Goal: Information Seeking & Learning: Find contact information

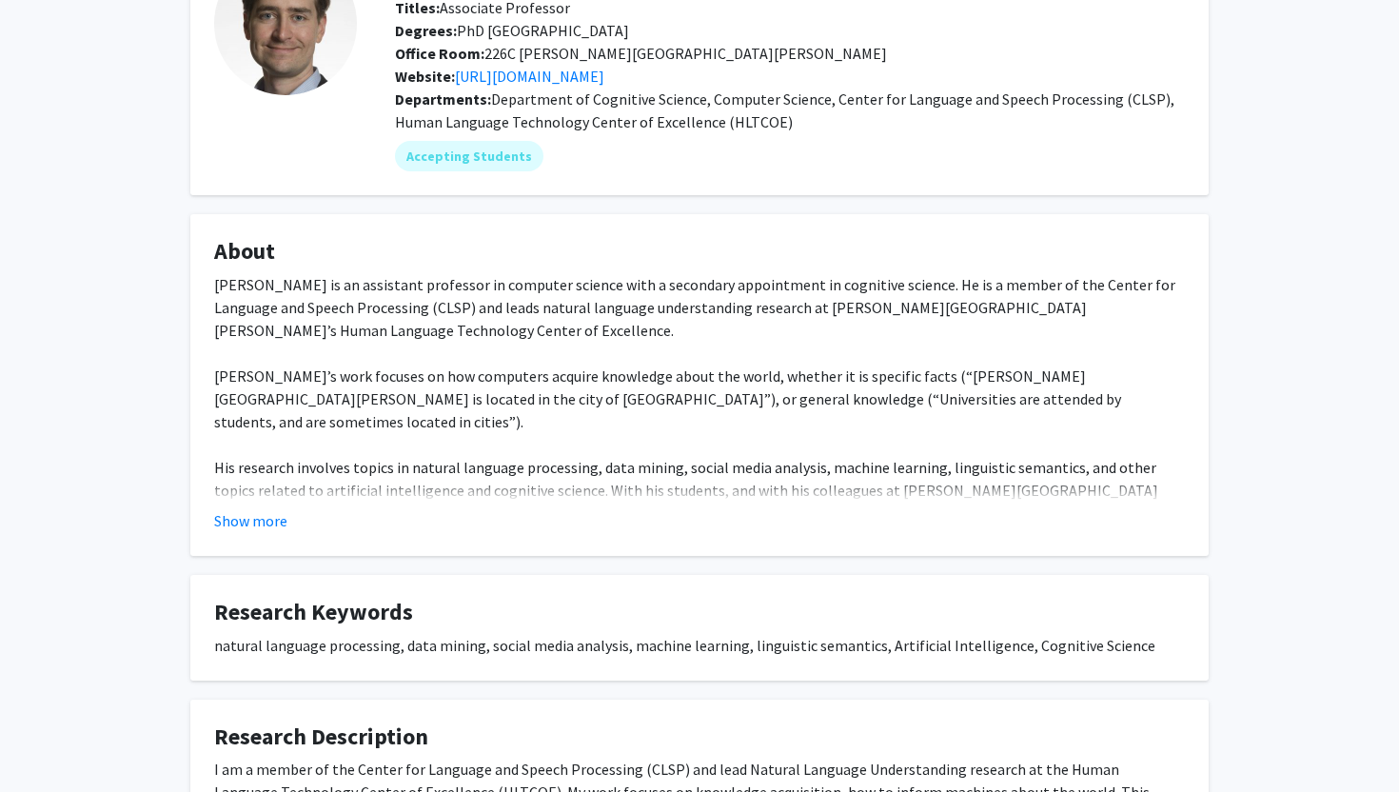
scroll to position [169, 0]
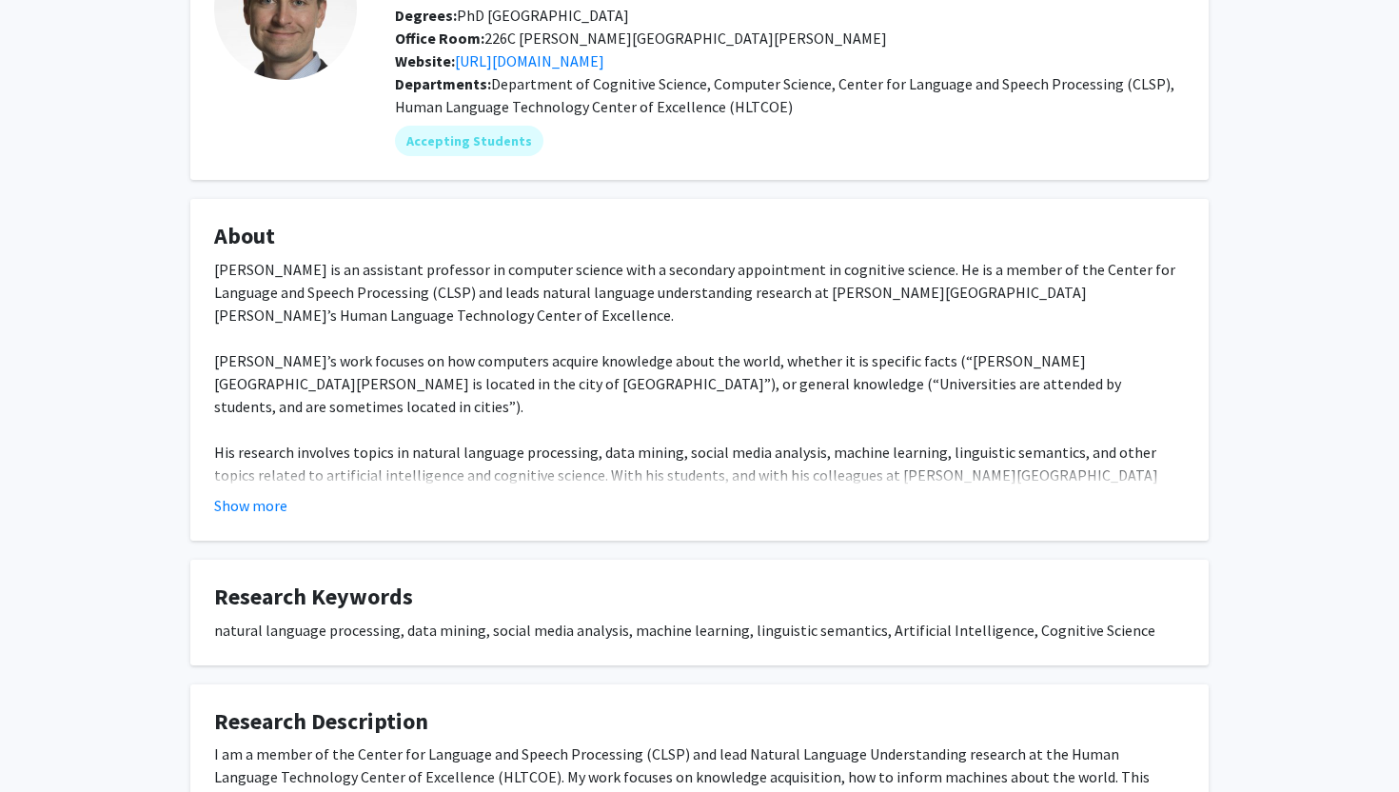
click at [294, 510] on div "Show more" at bounding box center [699, 505] width 971 height 23
click at [264, 503] on button "Show more" at bounding box center [250, 505] width 73 height 23
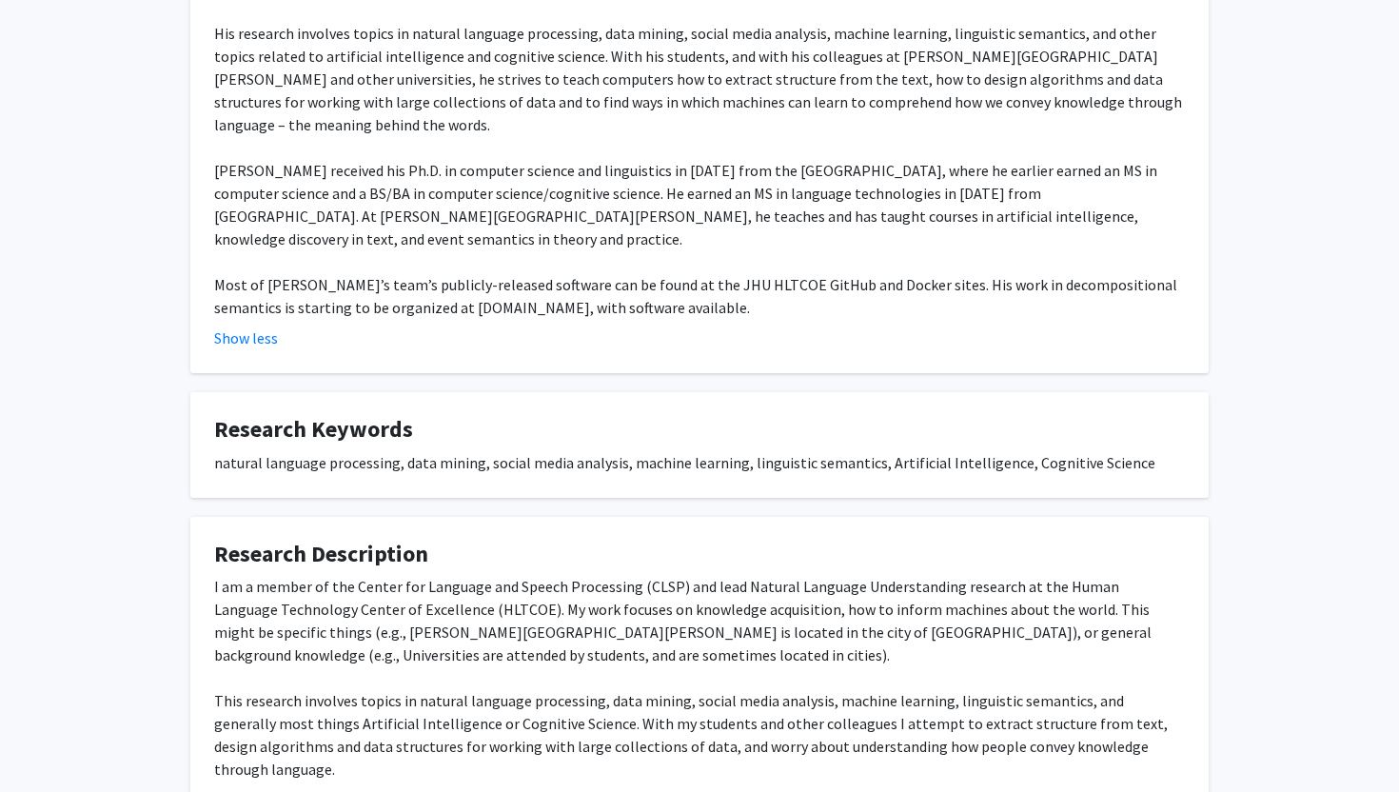
scroll to position [674, 0]
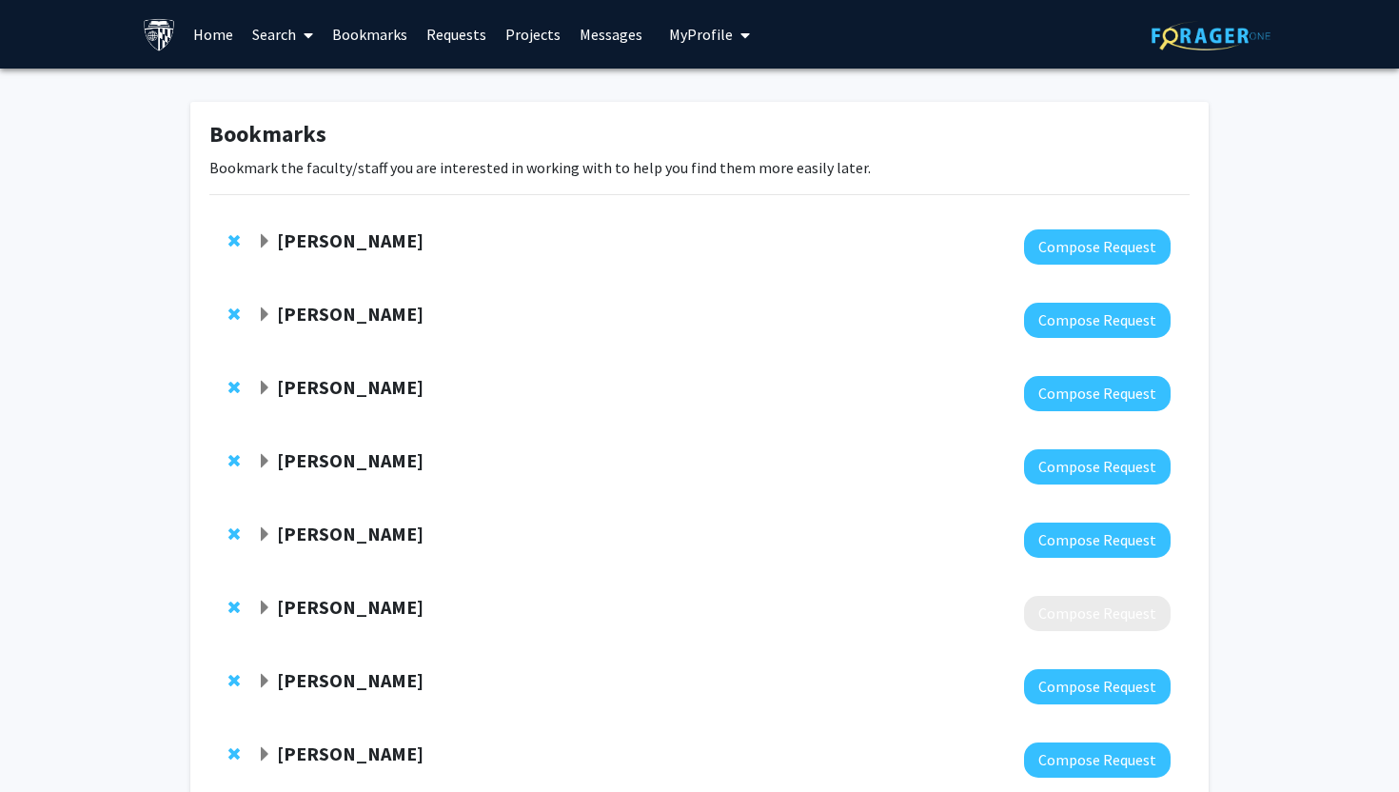
click at [299, 319] on strong "Shari Liu" at bounding box center [350, 314] width 147 height 24
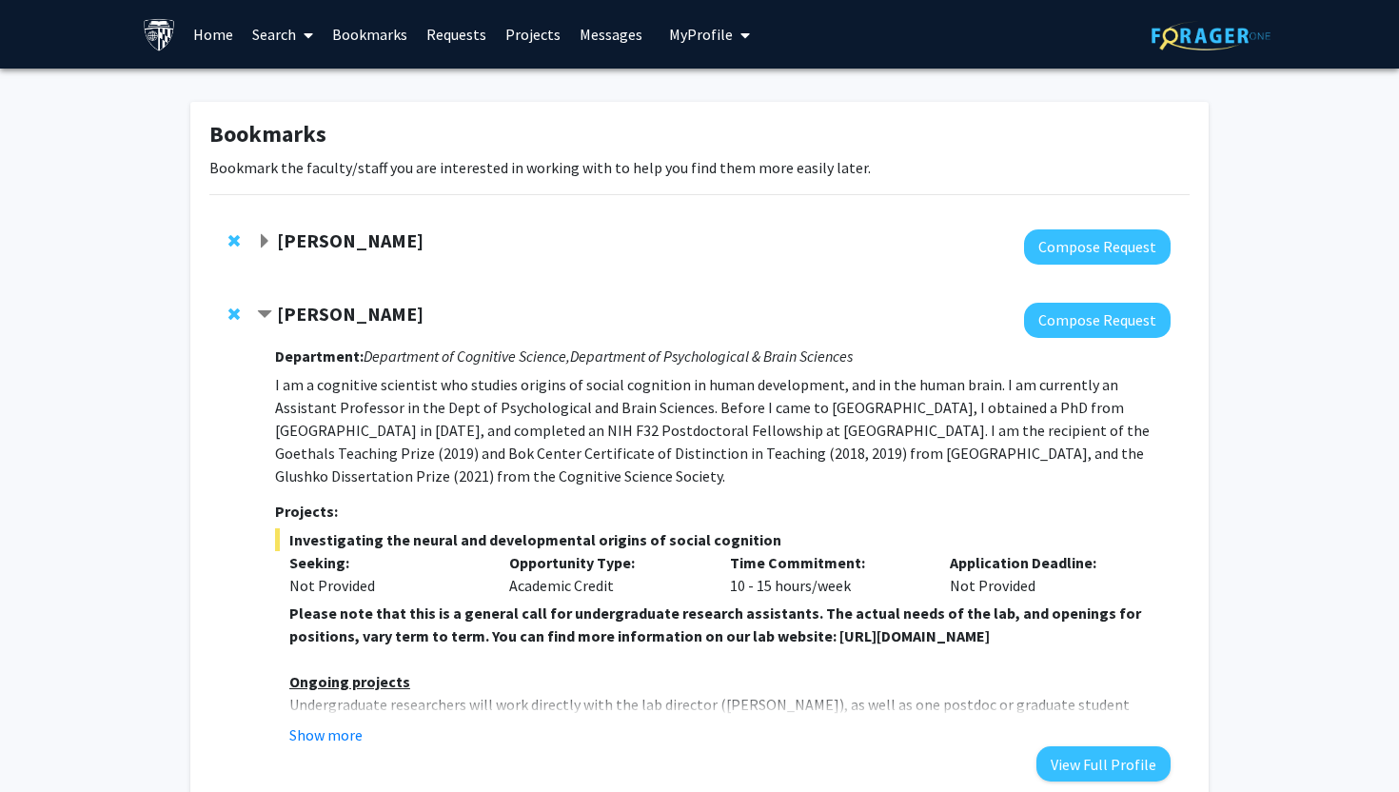
click at [299, 319] on strong "Shari Liu" at bounding box center [350, 314] width 147 height 24
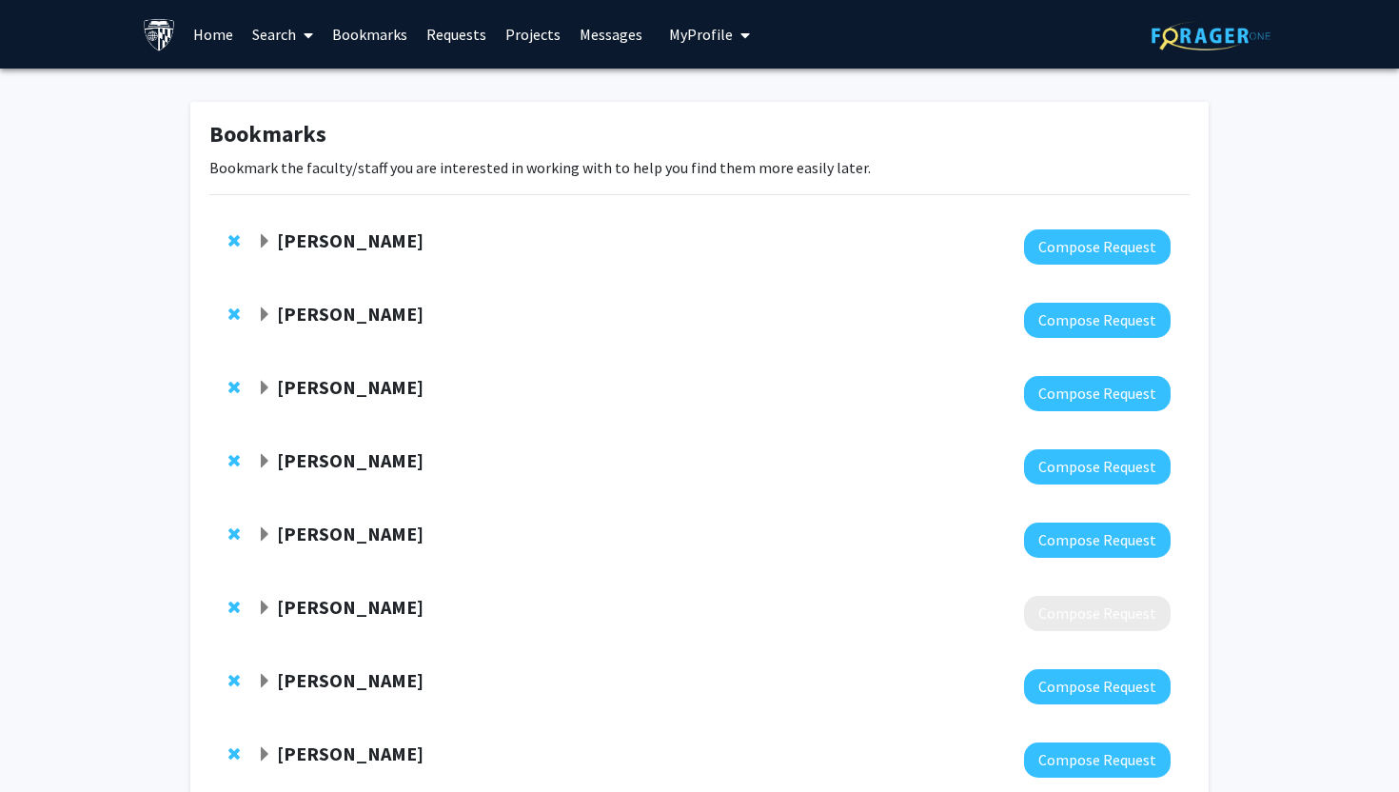
click at [294, 241] on strong "Ben Van Durme" at bounding box center [350, 240] width 147 height 24
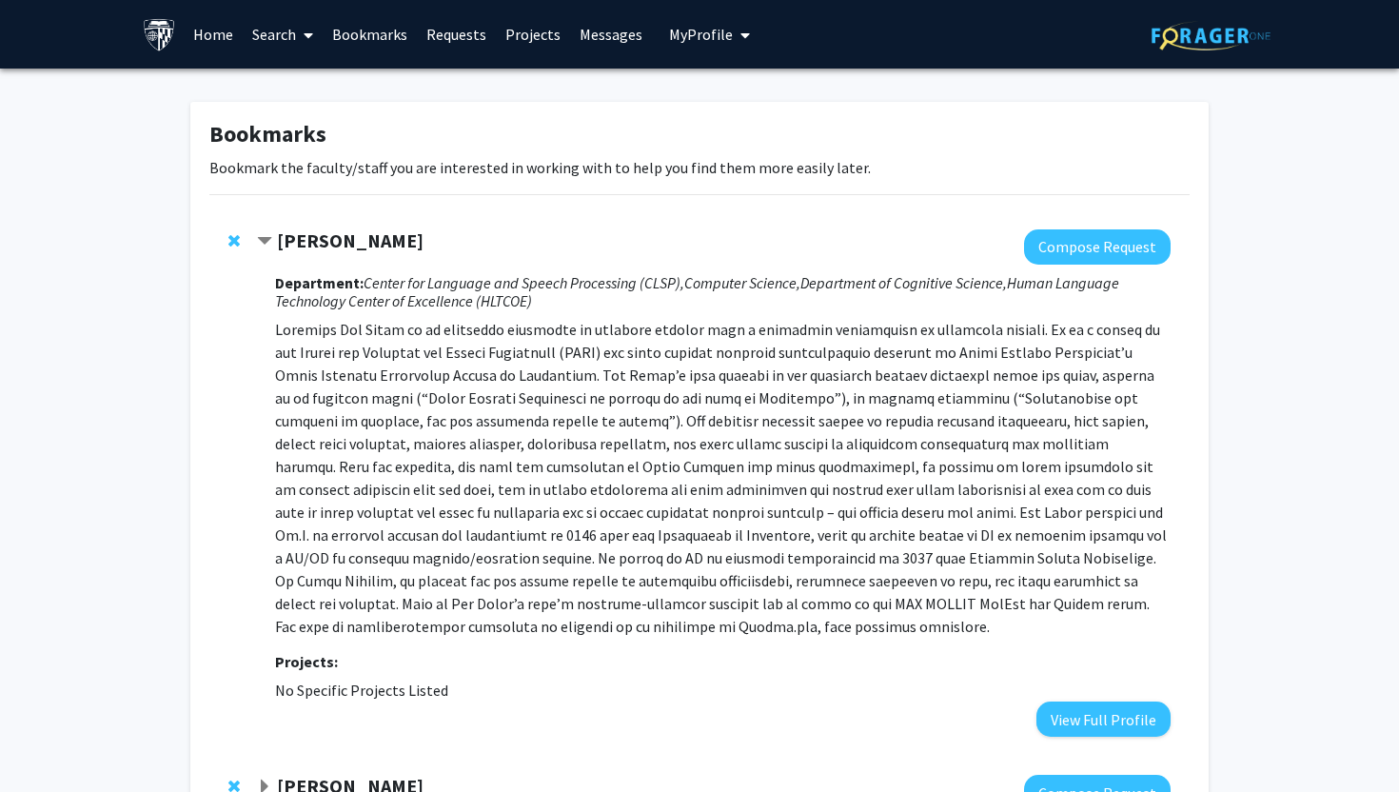
click at [230, 240] on span "Remove Ben Van Durme from bookmarks" at bounding box center [233, 240] width 11 height 15
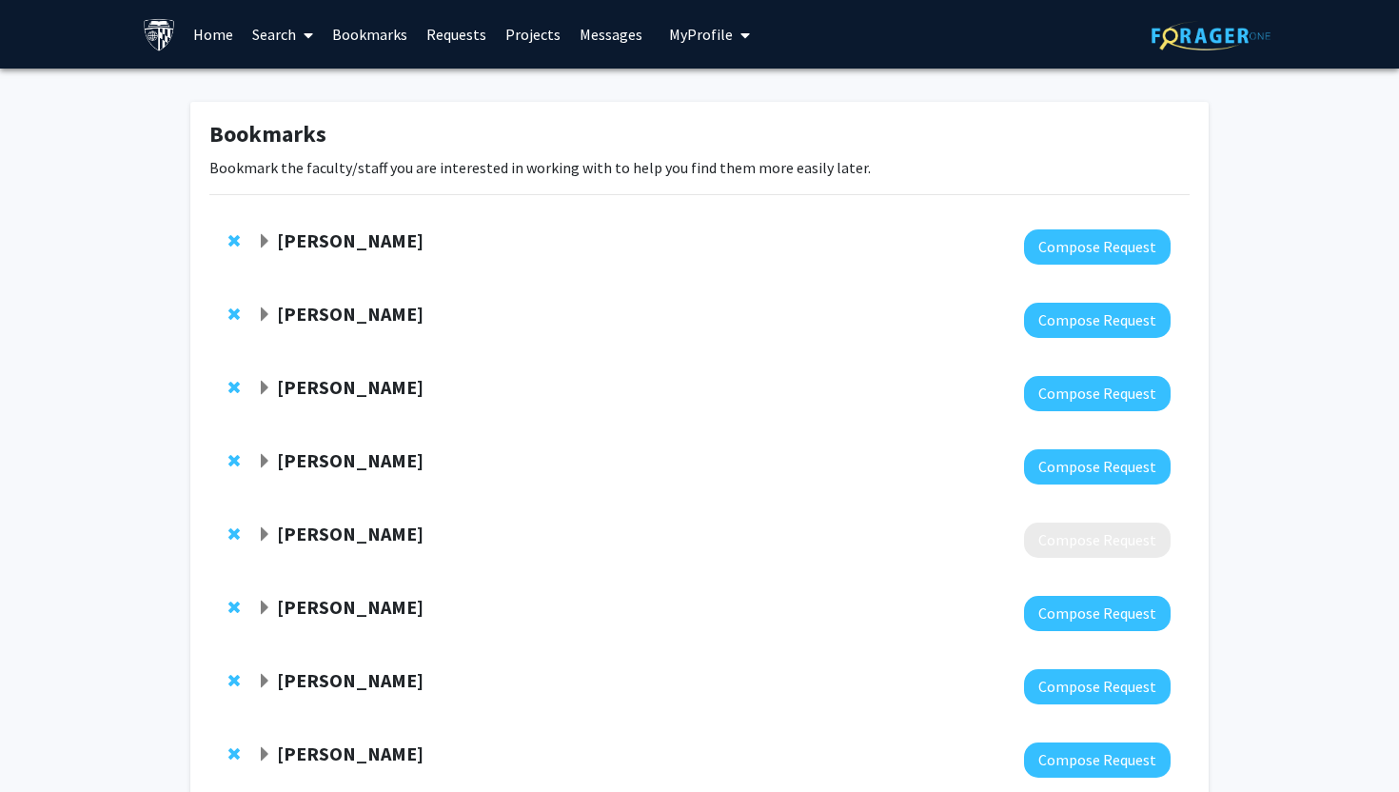
click at [264, 316] on span "Expand Angela Guarda Bookmark" at bounding box center [264, 314] width 15 height 15
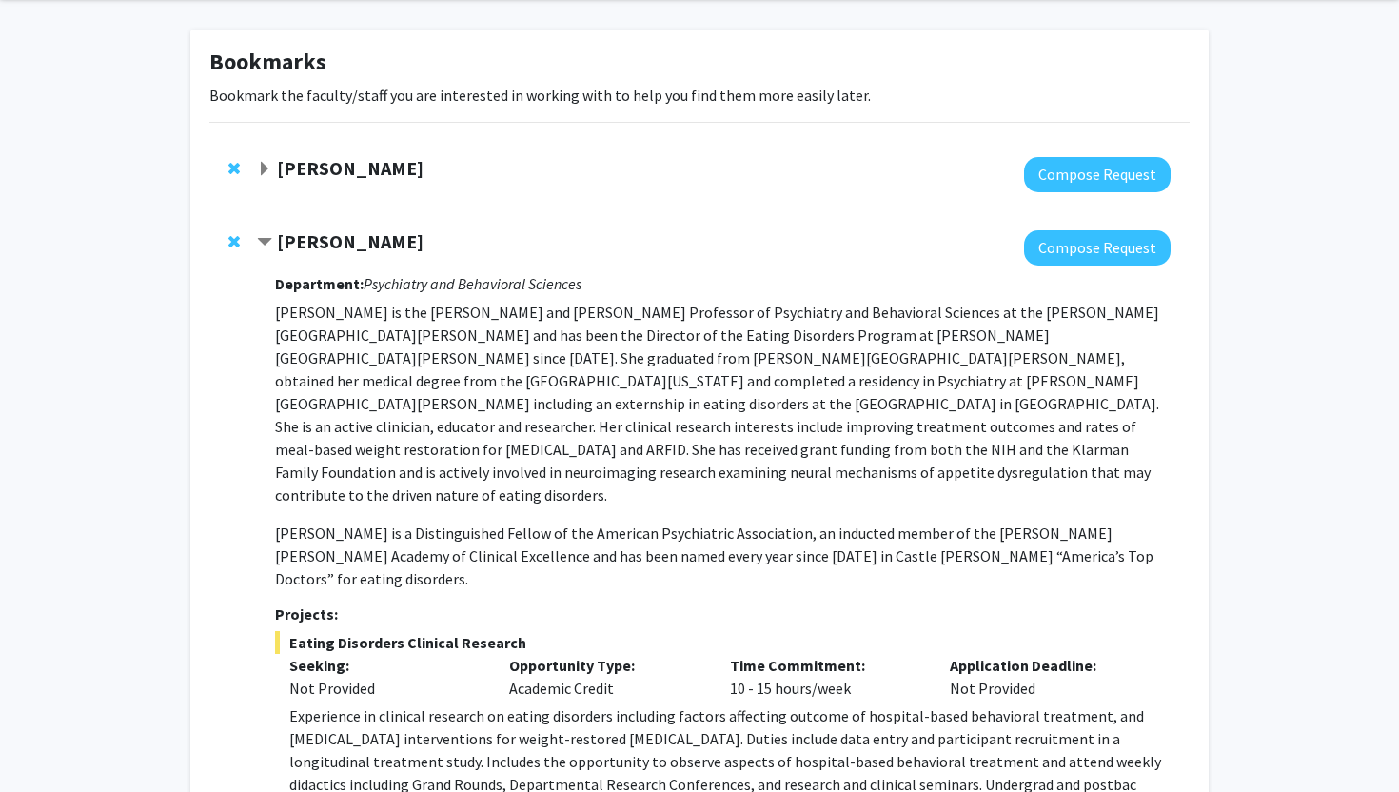
scroll to position [88, 0]
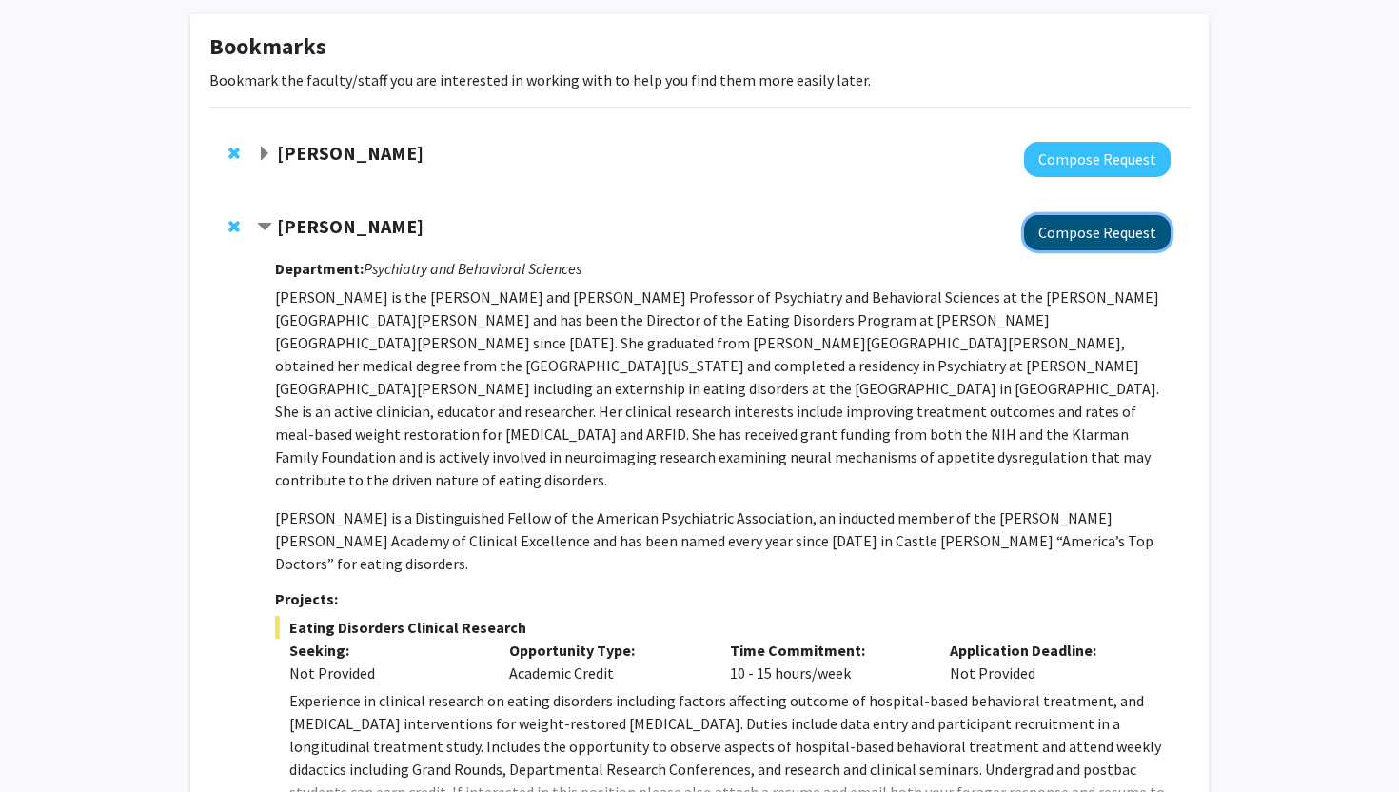
click at [1117, 242] on button "Compose Request" at bounding box center [1097, 232] width 147 height 35
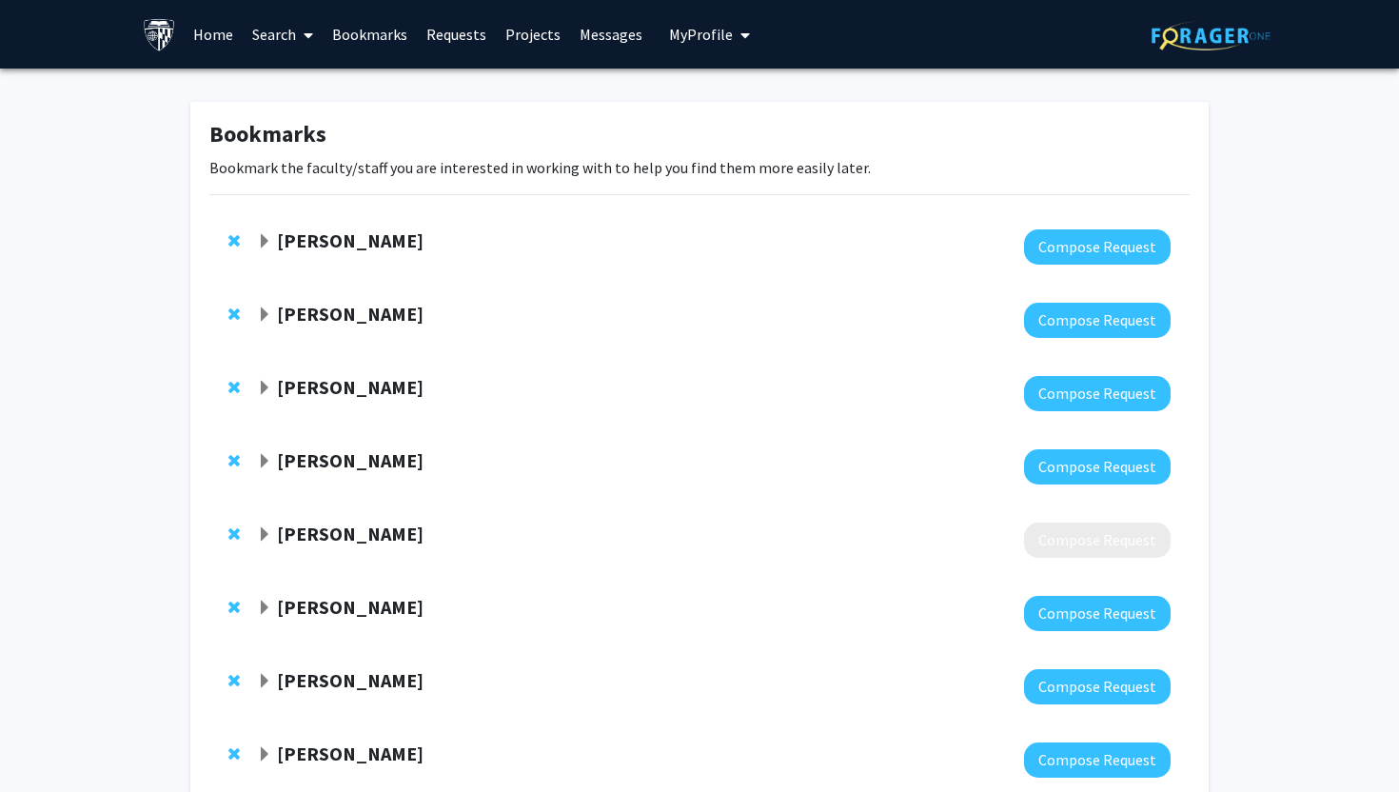
click at [298, 307] on strong "[PERSON_NAME]" at bounding box center [350, 314] width 147 height 24
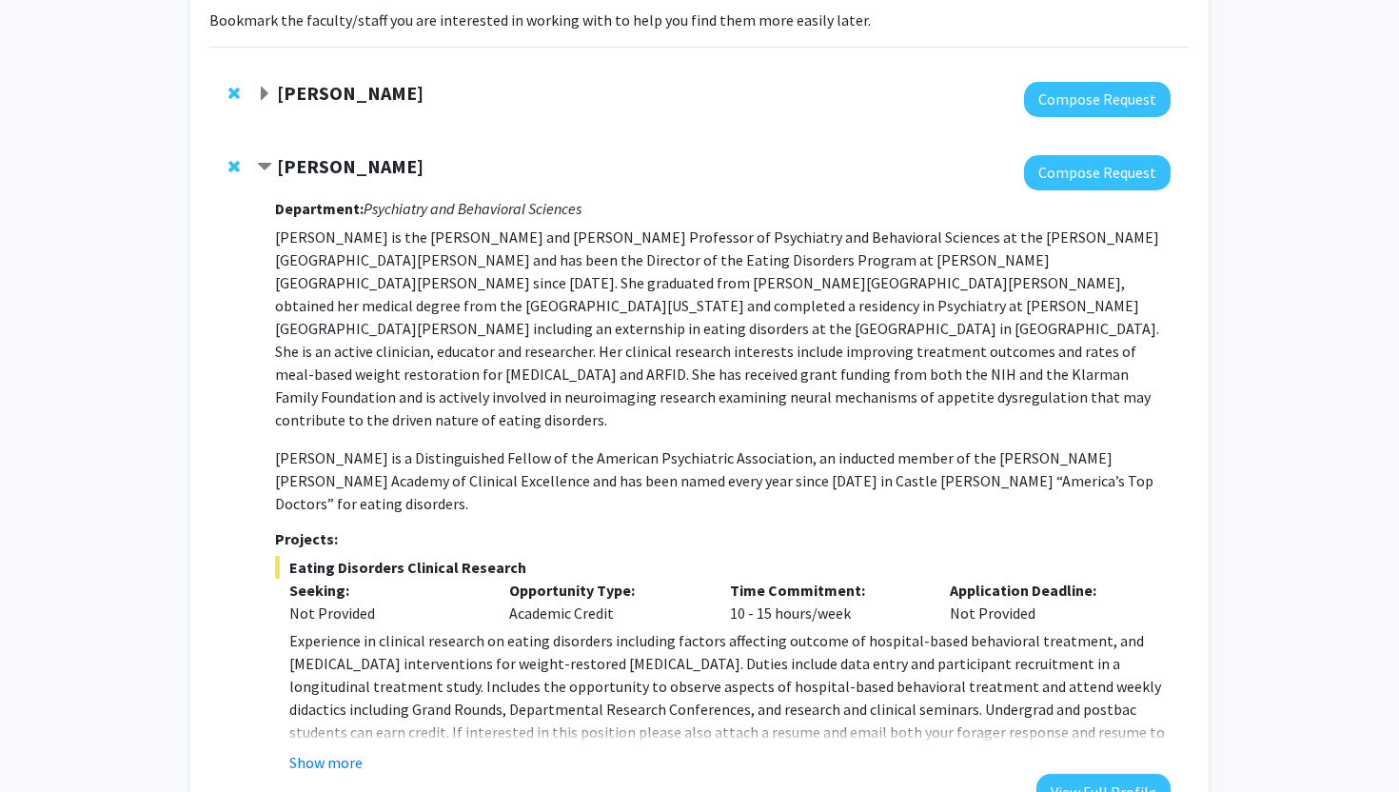
scroll to position [255, 0]
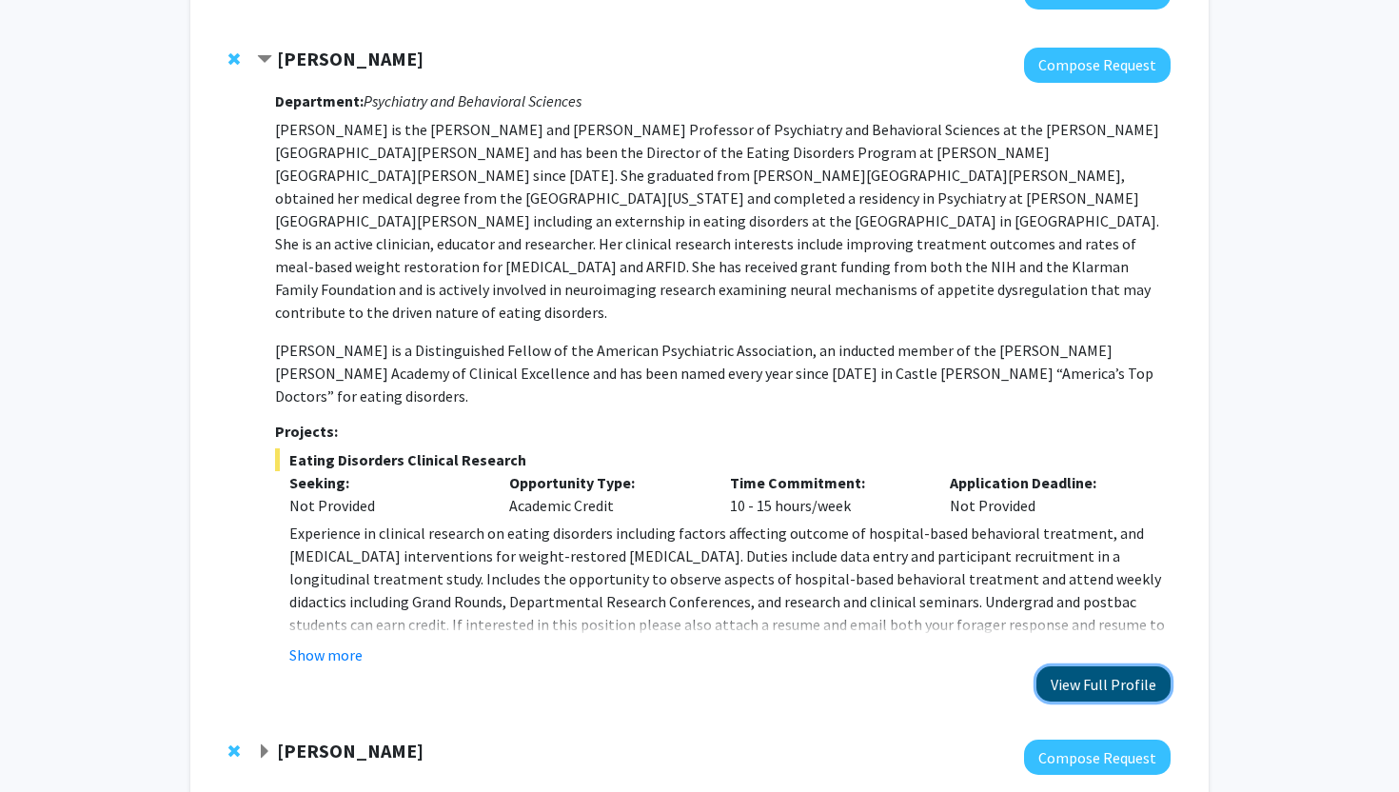
click at [1091, 666] on button "View Full Profile" at bounding box center [1104, 683] width 134 height 35
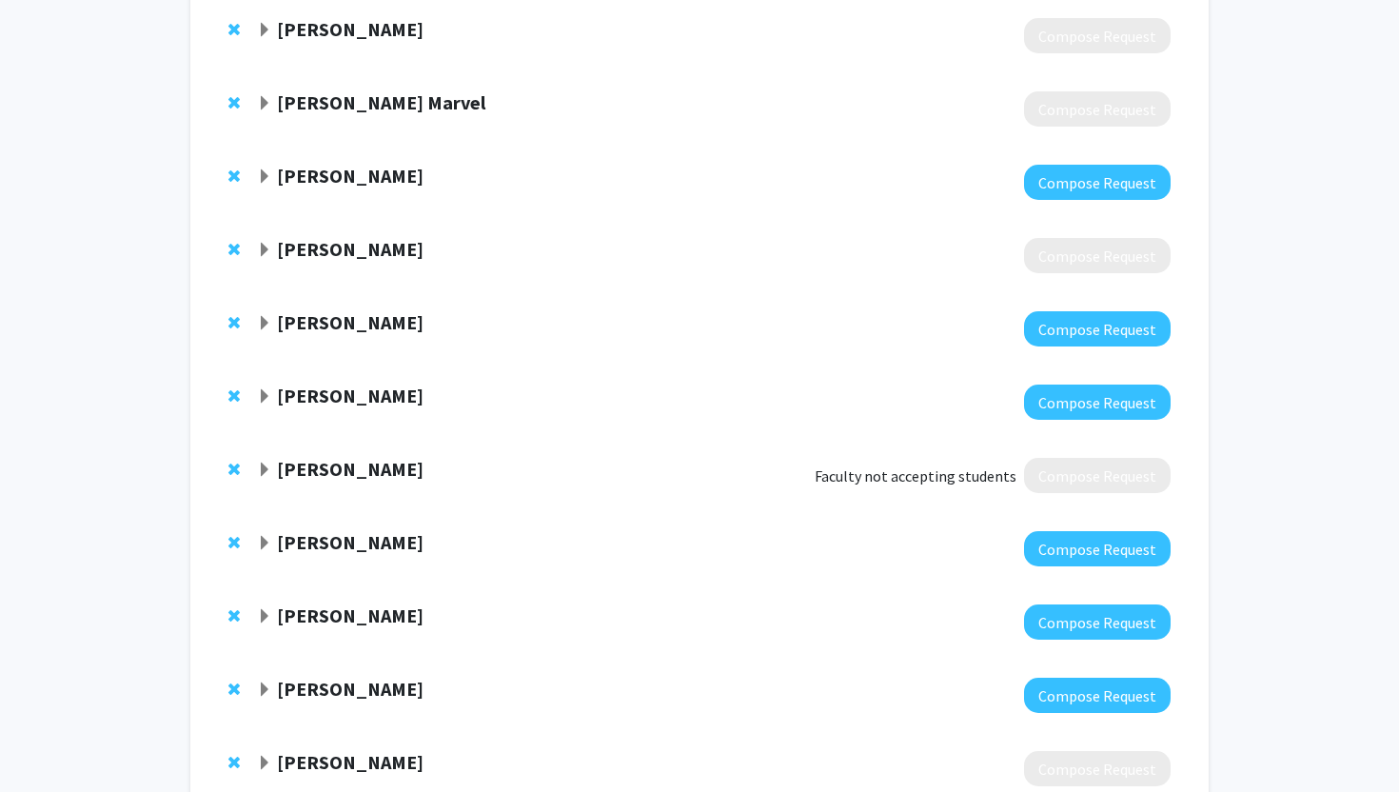
scroll to position [1503, 0]
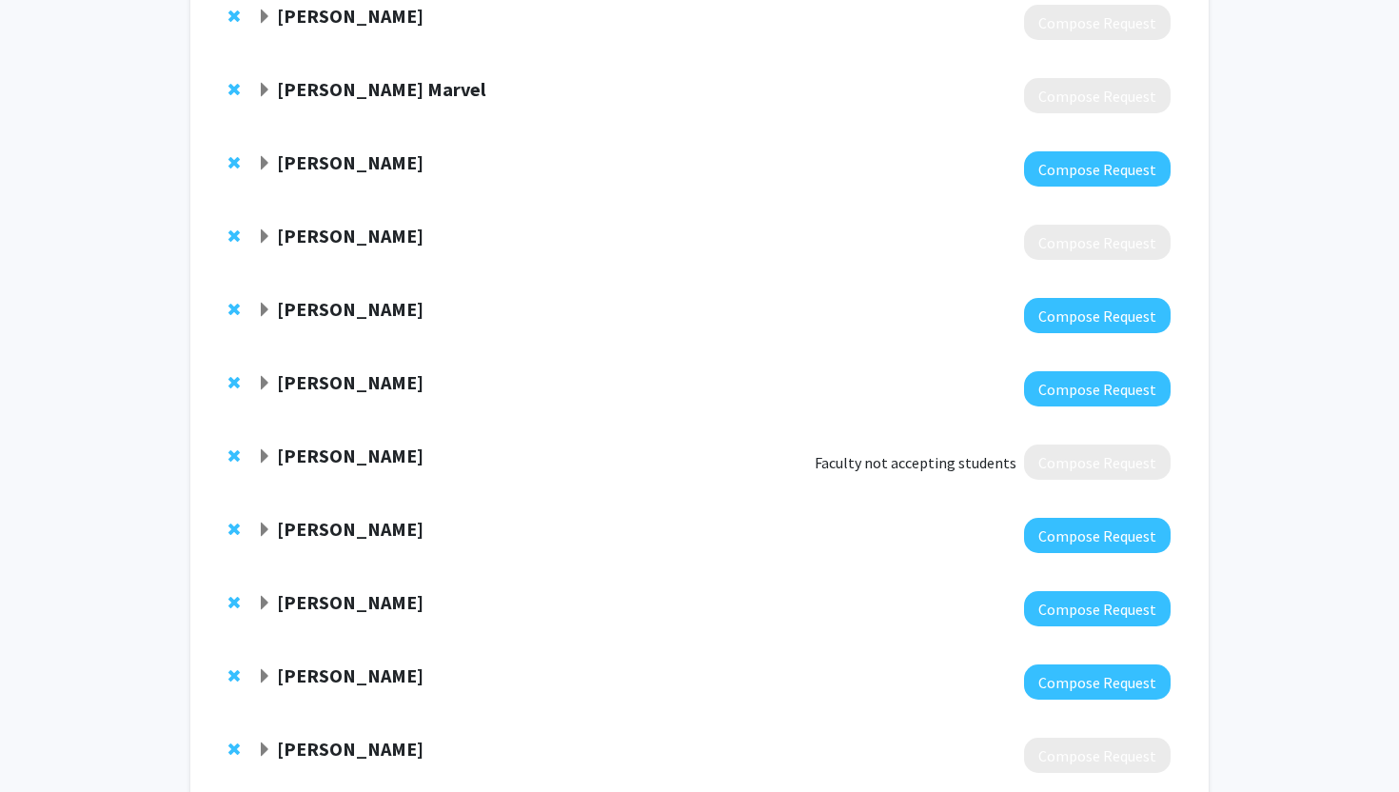
click at [263, 229] on span "Expand Sandeep Nayak Bookmark" at bounding box center [264, 236] width 15 height 15
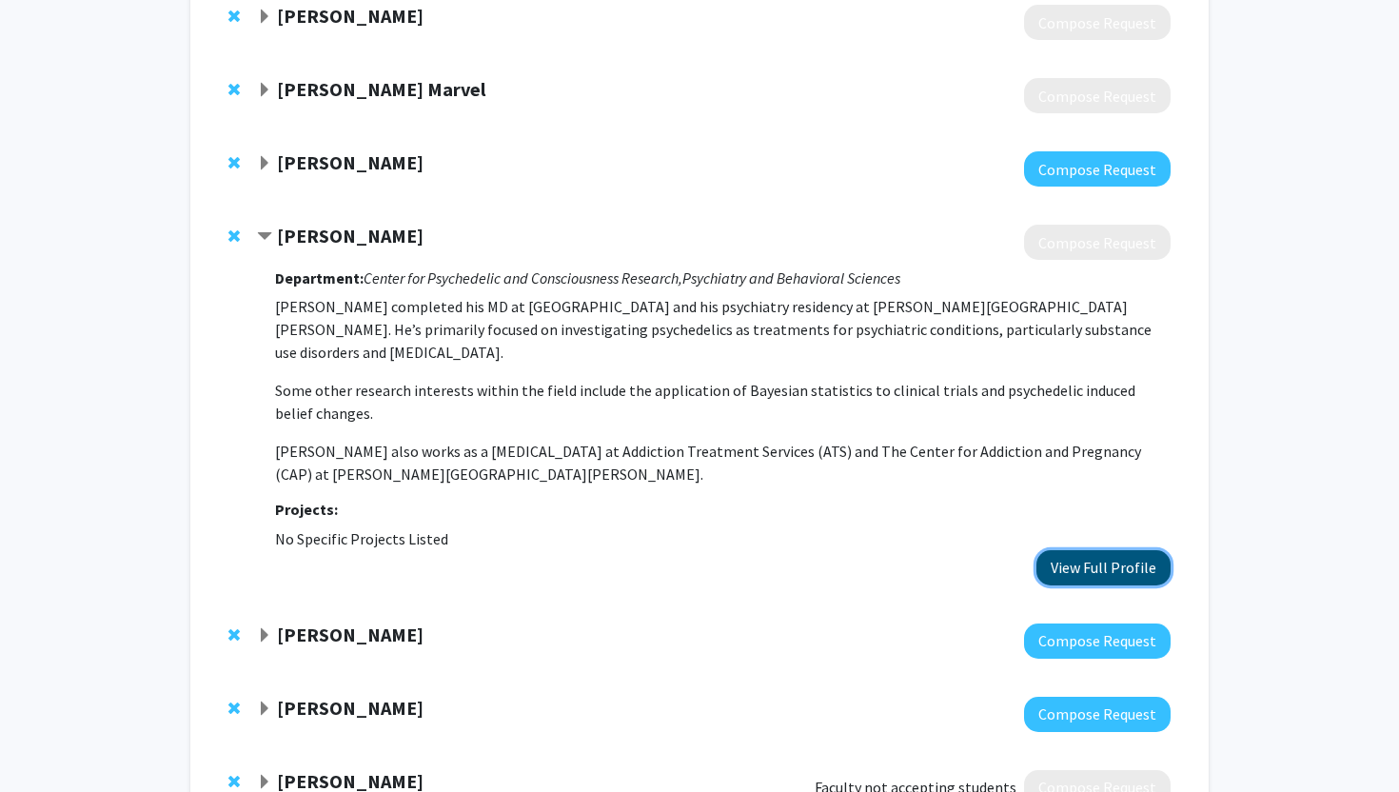
click at [1077, 550] on button "View Full Profile" at bounding box center [1104, 567] width 134 height 35
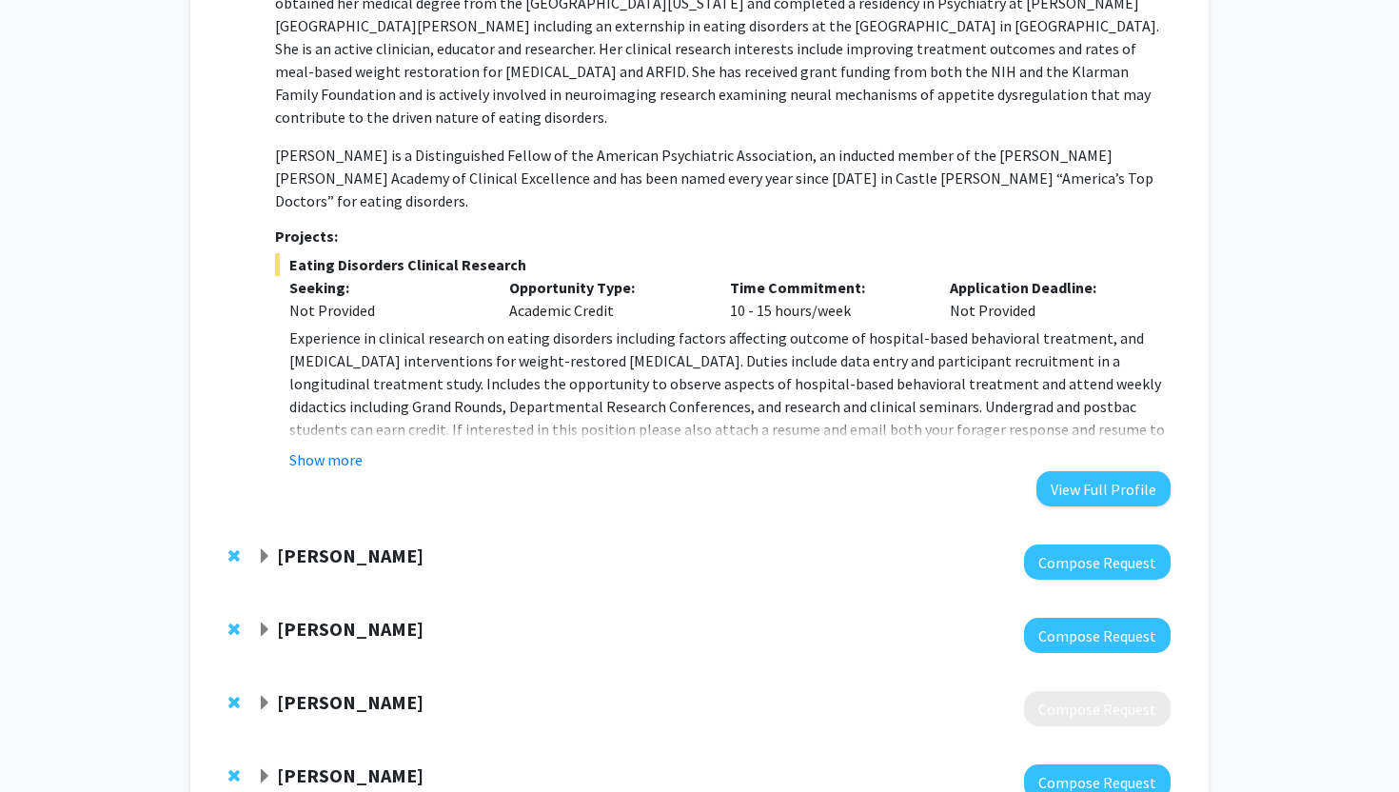
scroll to position [603, 0]
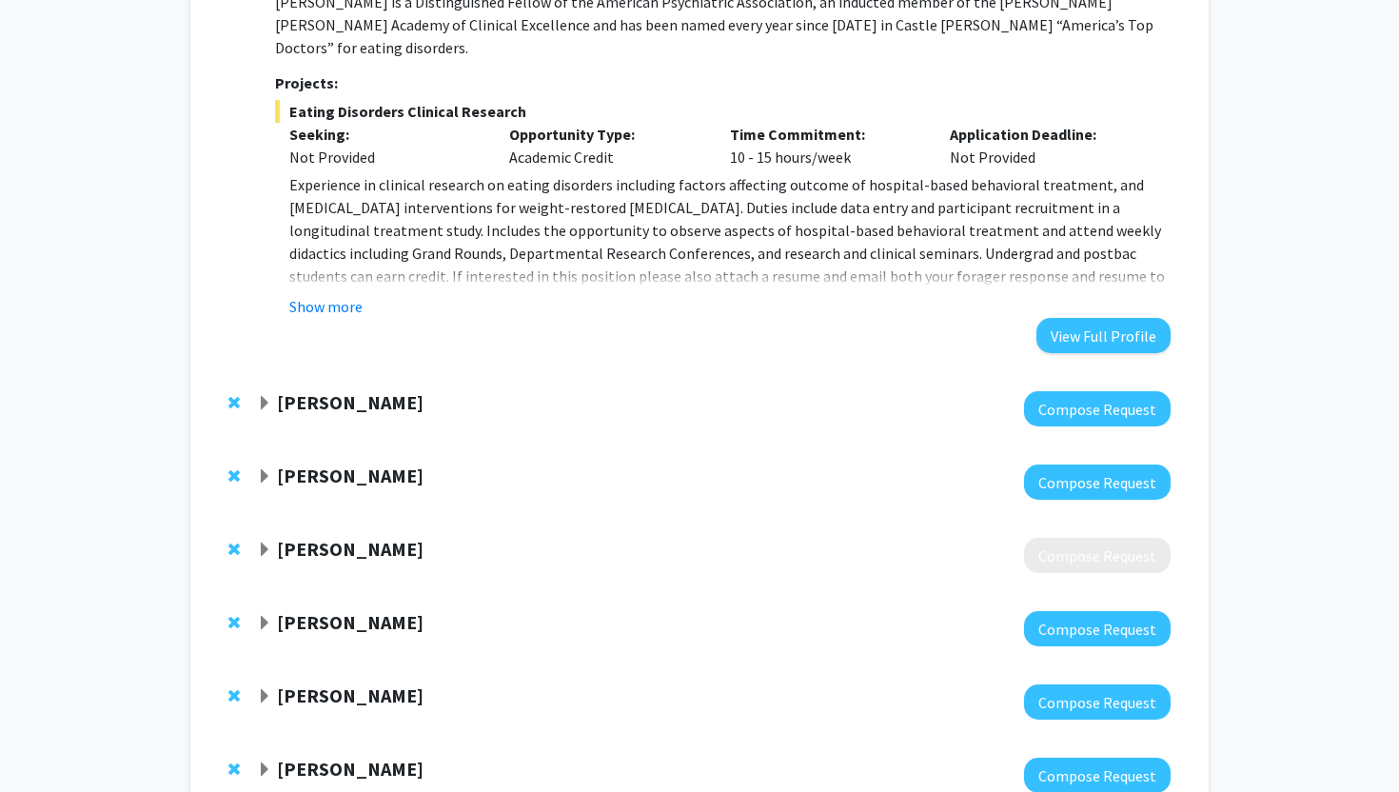
click at [266, 396] on span "Expand Shinuo Weng Bookmark" at bounding box center [264, 403] width 15 height 15
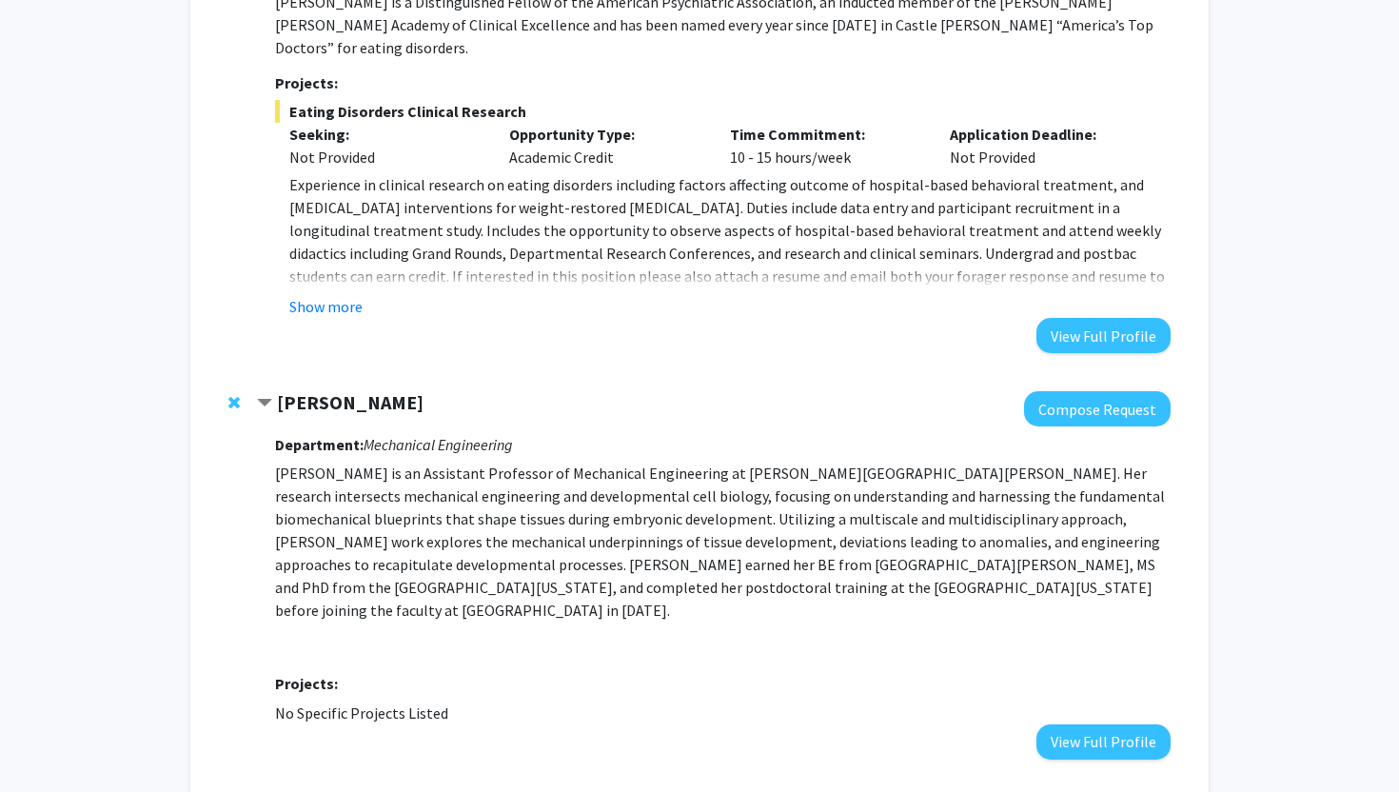
click at [234, 395] on span "Remove Shinuo Weng from bookmarks" at bounding box center [233, 402] width 11 height 15
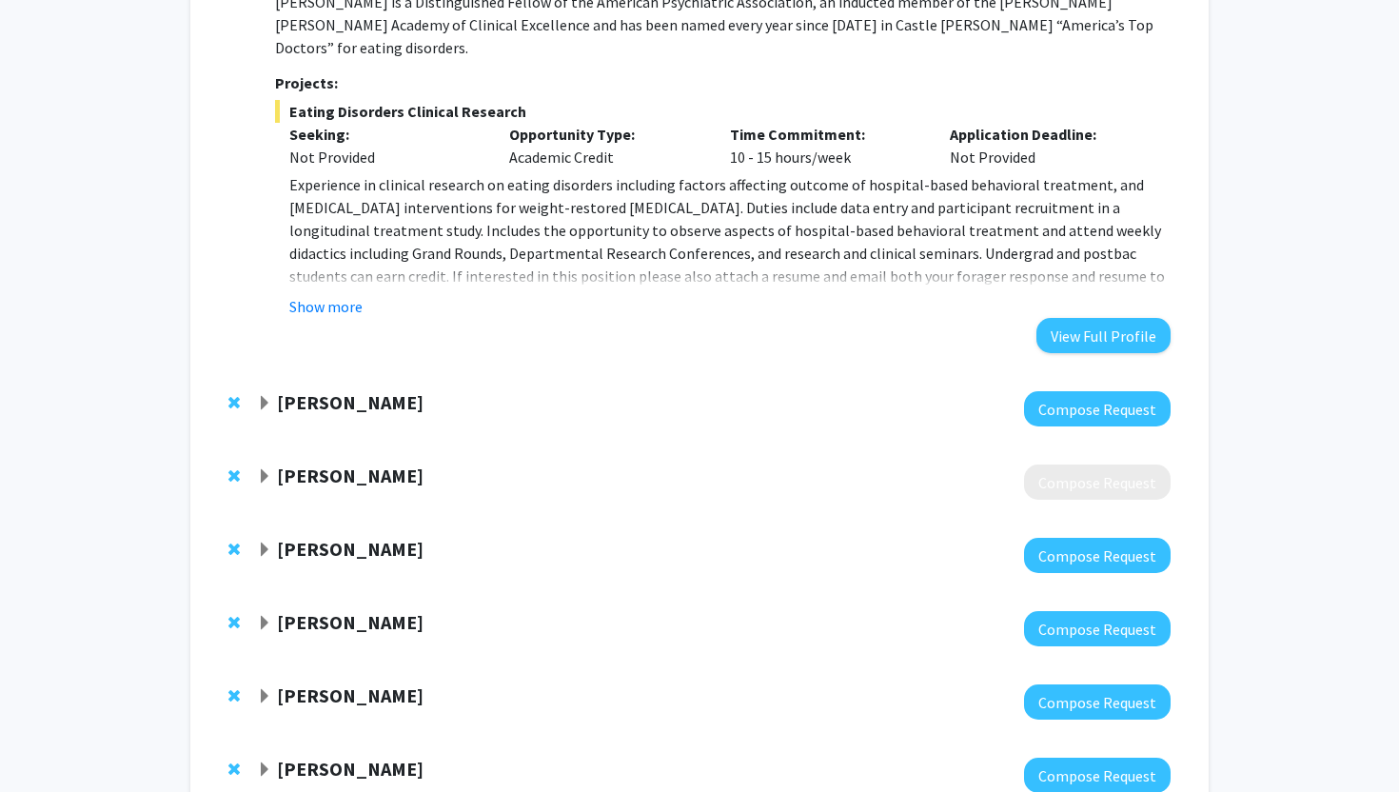
click at [255, 372] on div "Karen Fleming Compose Request" at bounding box center [699, 408] width 980 height 73
click at [268, 396] on span "Expand Karen Fleming Bookmark" at bounding box center [264, 403] width 15 height 15
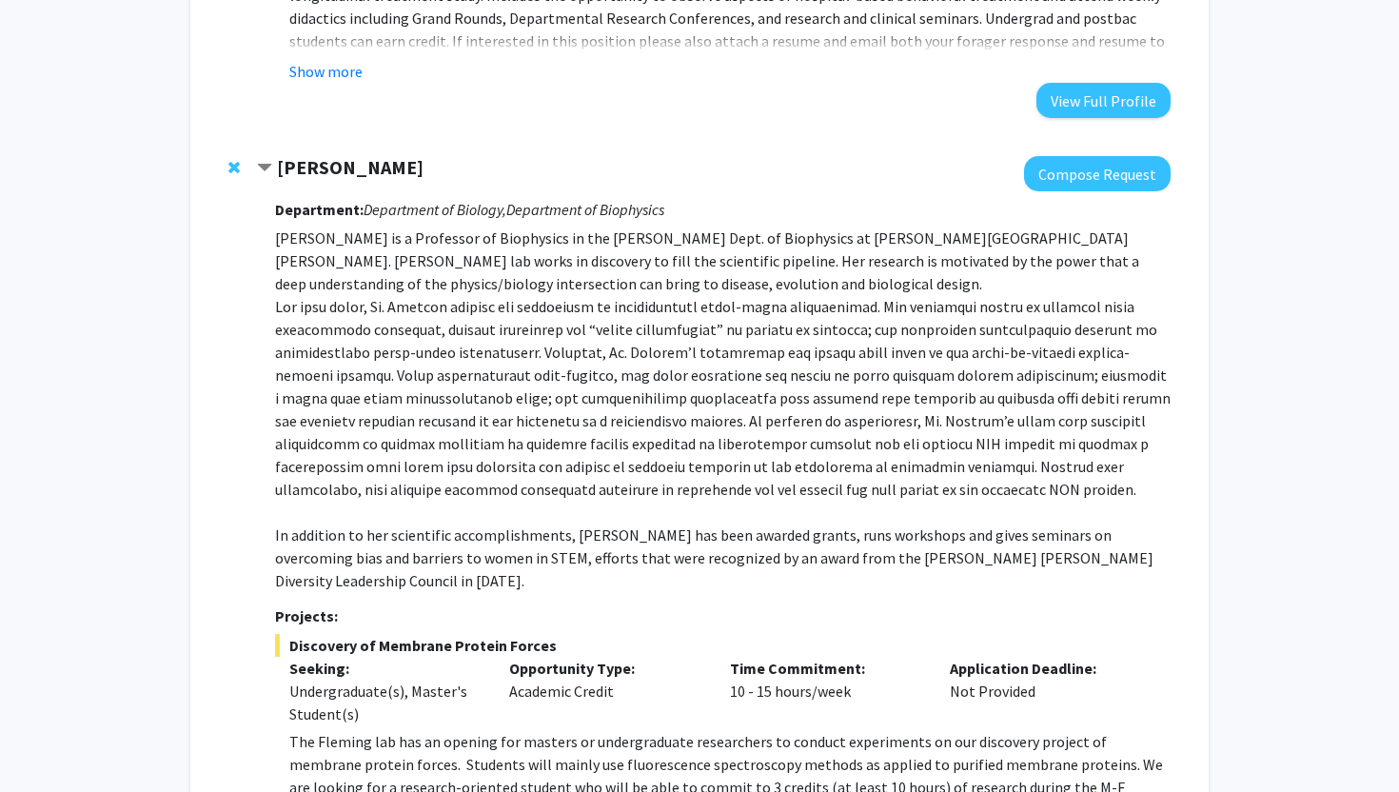
scroll to position [849, 0]
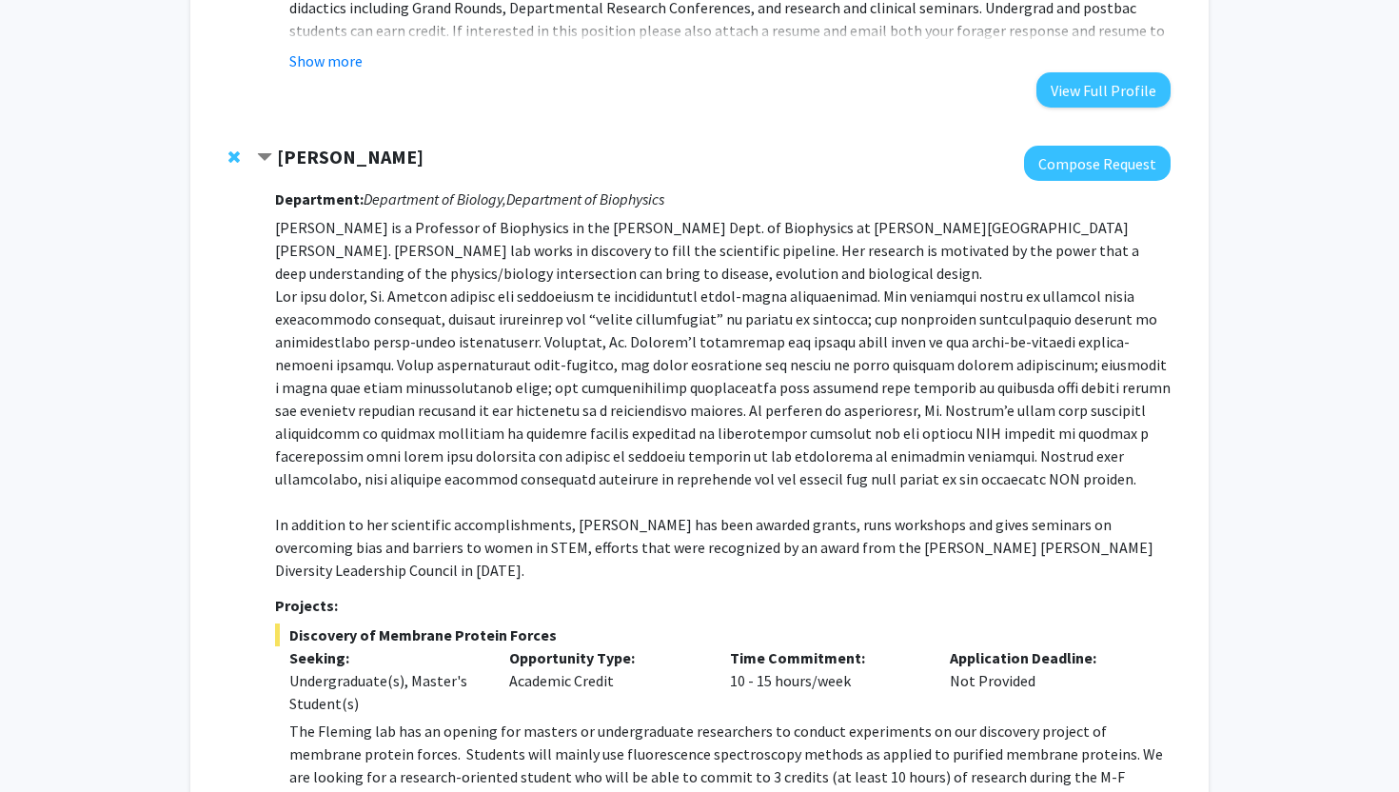
click at [266, 150] on span "Contract Karen Fleming Bookmark" at bounding box center [264, 157] width 15 height 15
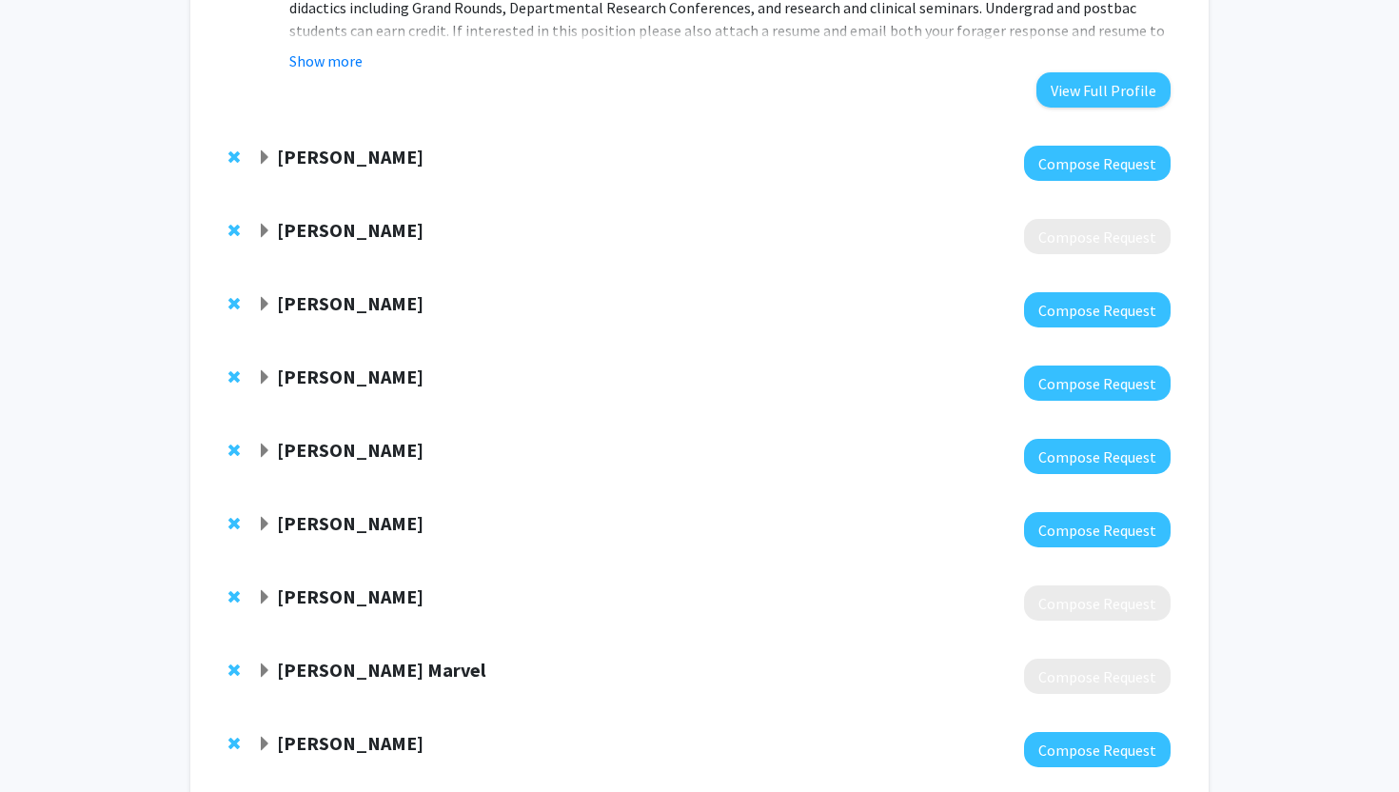
click at [270, 224] on span "Expand Kim Reynolds Bookmark" at bounding box center [264, 231] width 15 height 15
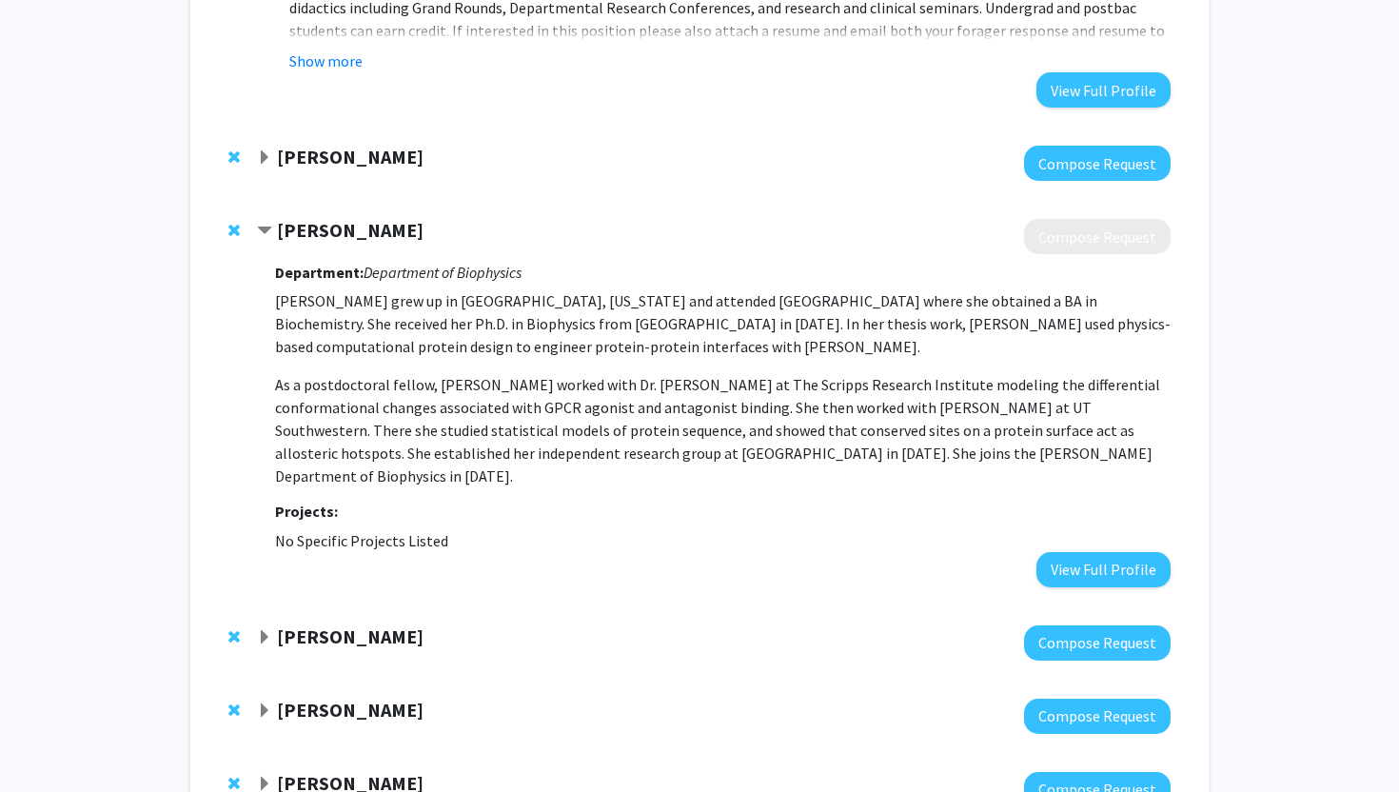
click at [272, 625] on div "Jeff Gray" at bounding box center [462, 637] width 411 height 24
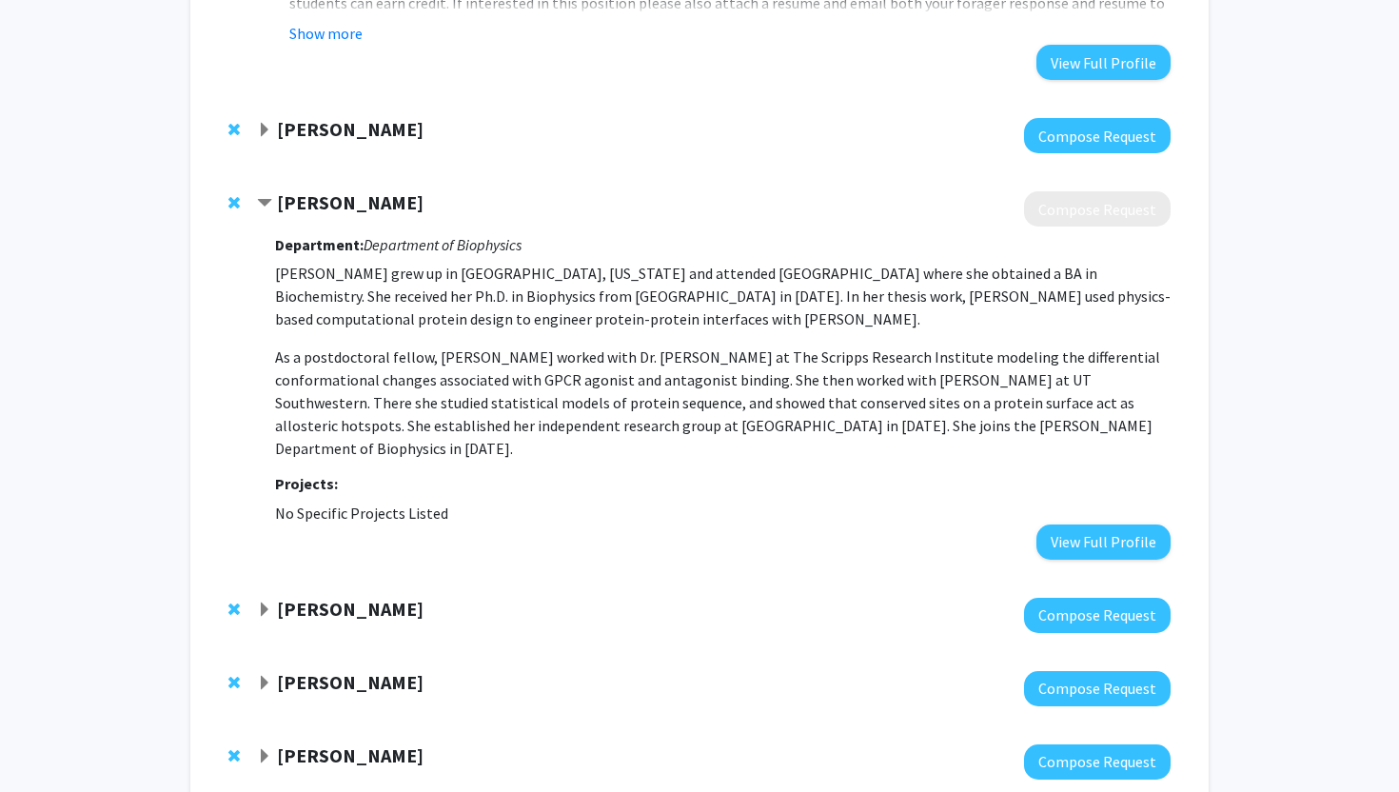
click at [264, 603] on span "Expand Jeff Gray Bookmark" at bounding box center [264, 610] width 15 height 15
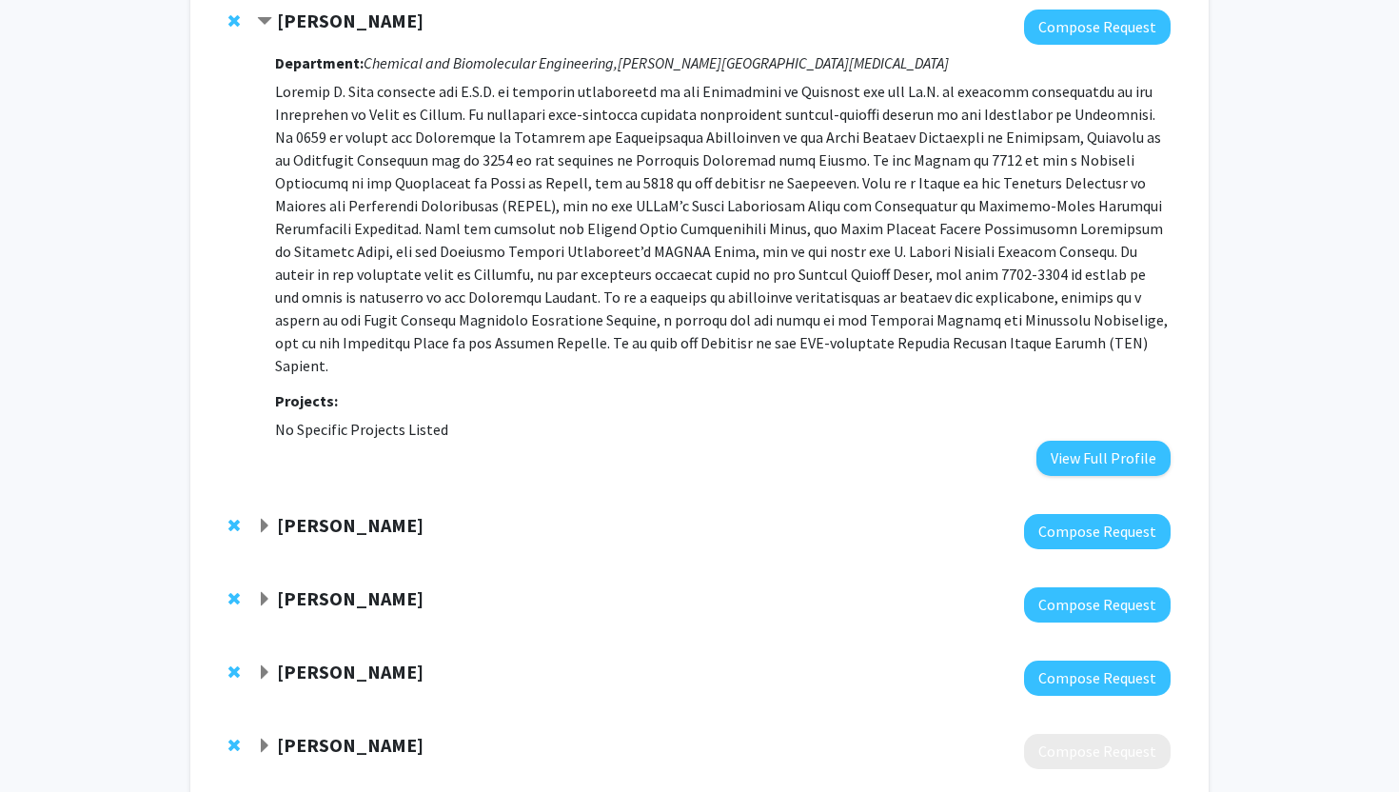
scroll to position [1491, 0]
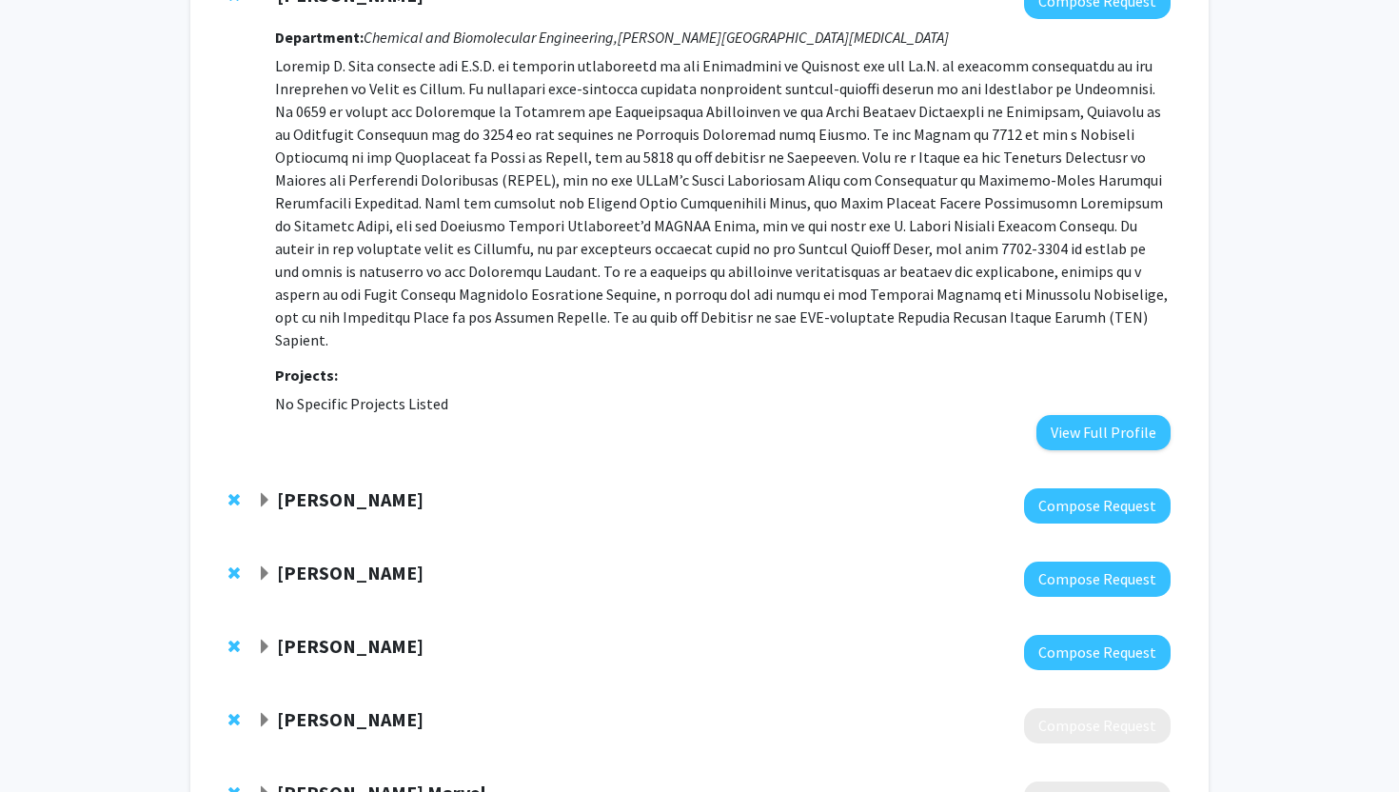
click at [274, 488] on div "Moira-Phoebe Huet" at bounding box center [462, 500] width 411 height 24
click at [260, 493] on span "Expand Moira-Phoebe Huet Bookmark" at bounding box center [264, 500] width 15 height 15
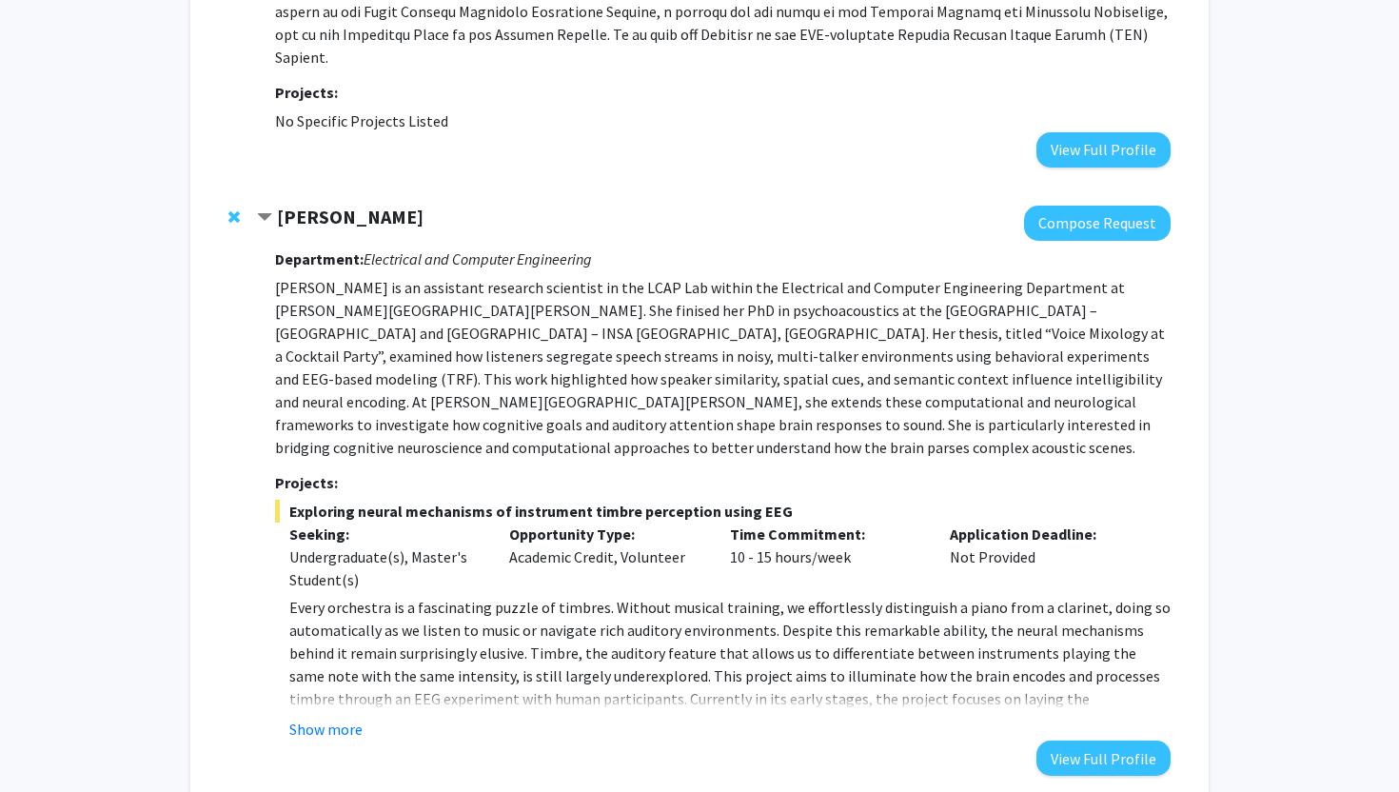
scroll to position [1775, 0]
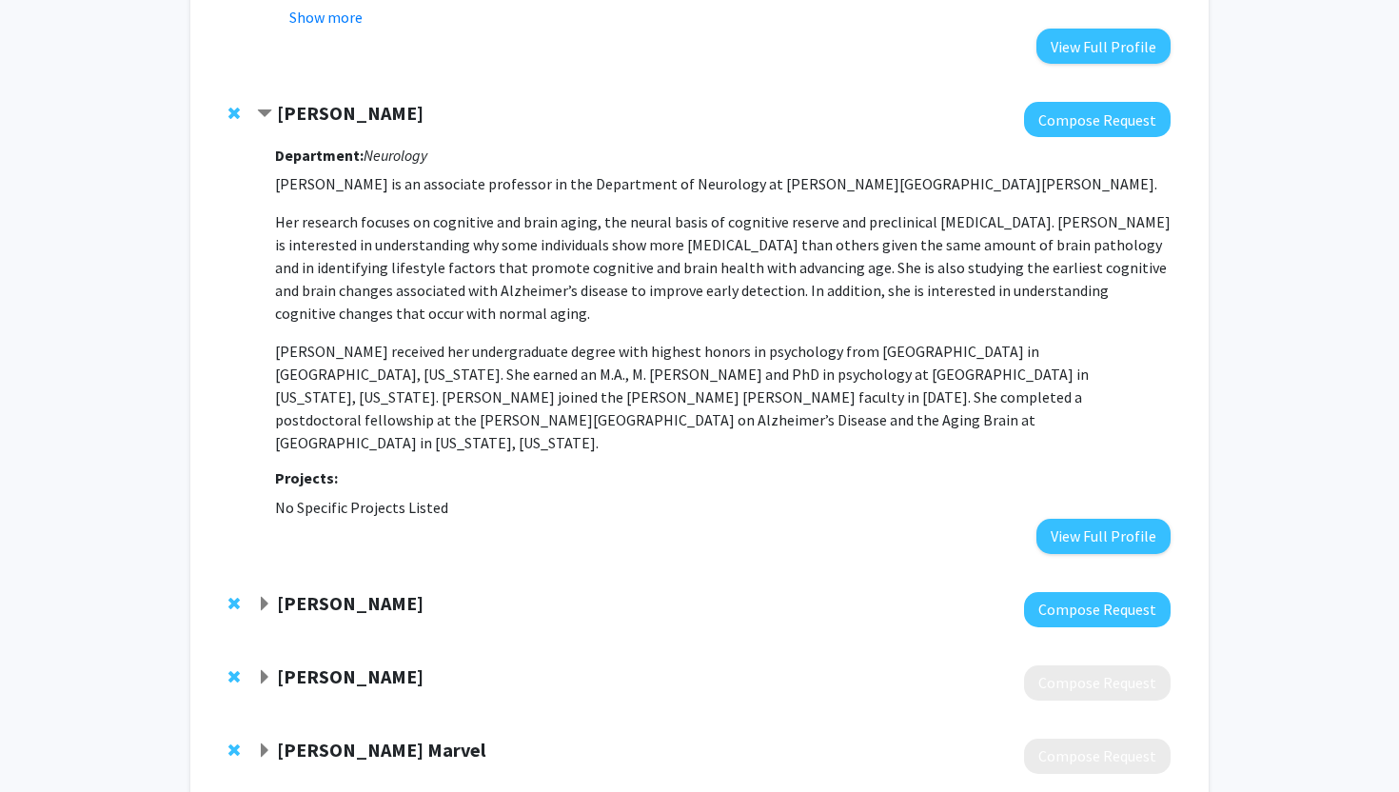
scroll to position [2545, 0]
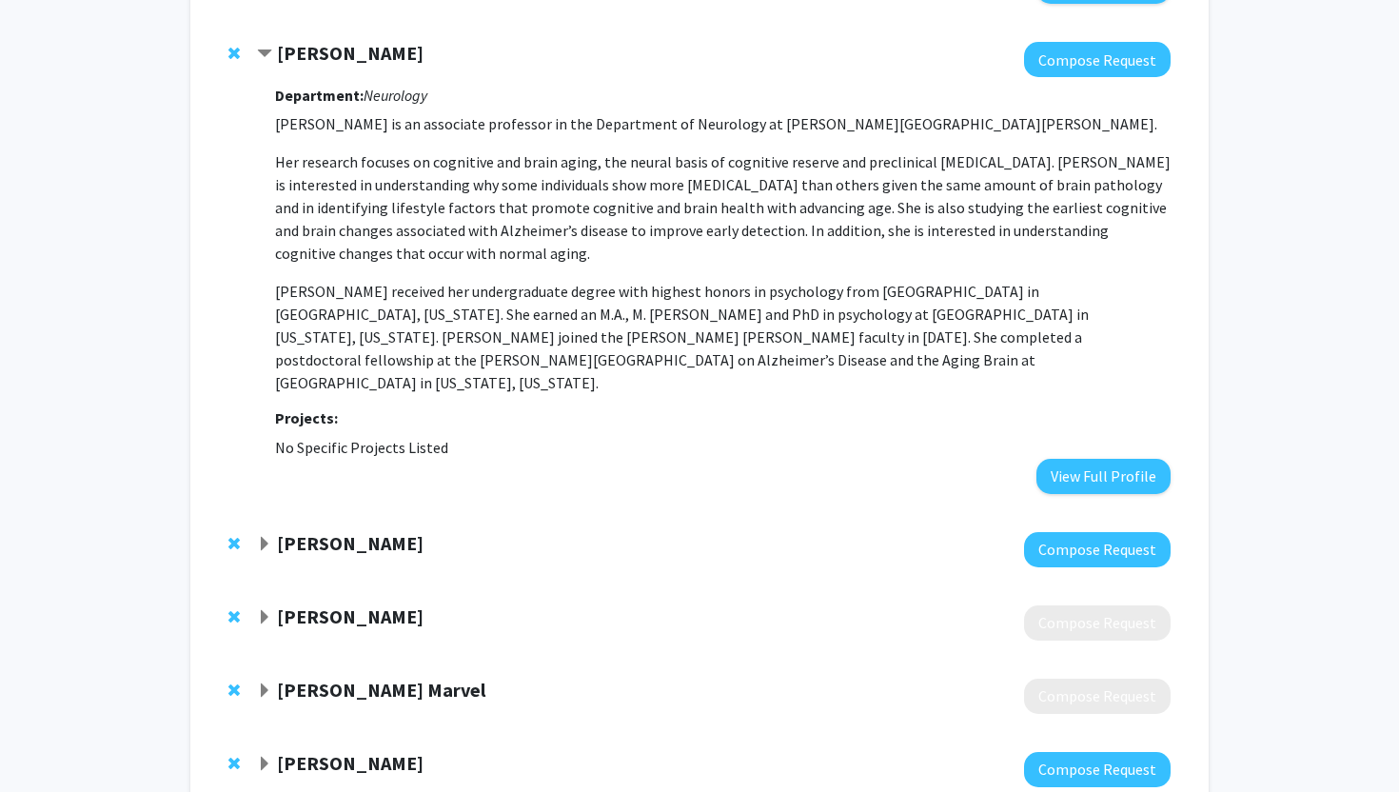
click at [267, 532] on div "Junxin Li" at bounding box center [462, 544] width 411 height 24
click at [266, 537] on span "Expand Junxin Li Bookmark" at bounding box center [264, 544] width 15 height 15
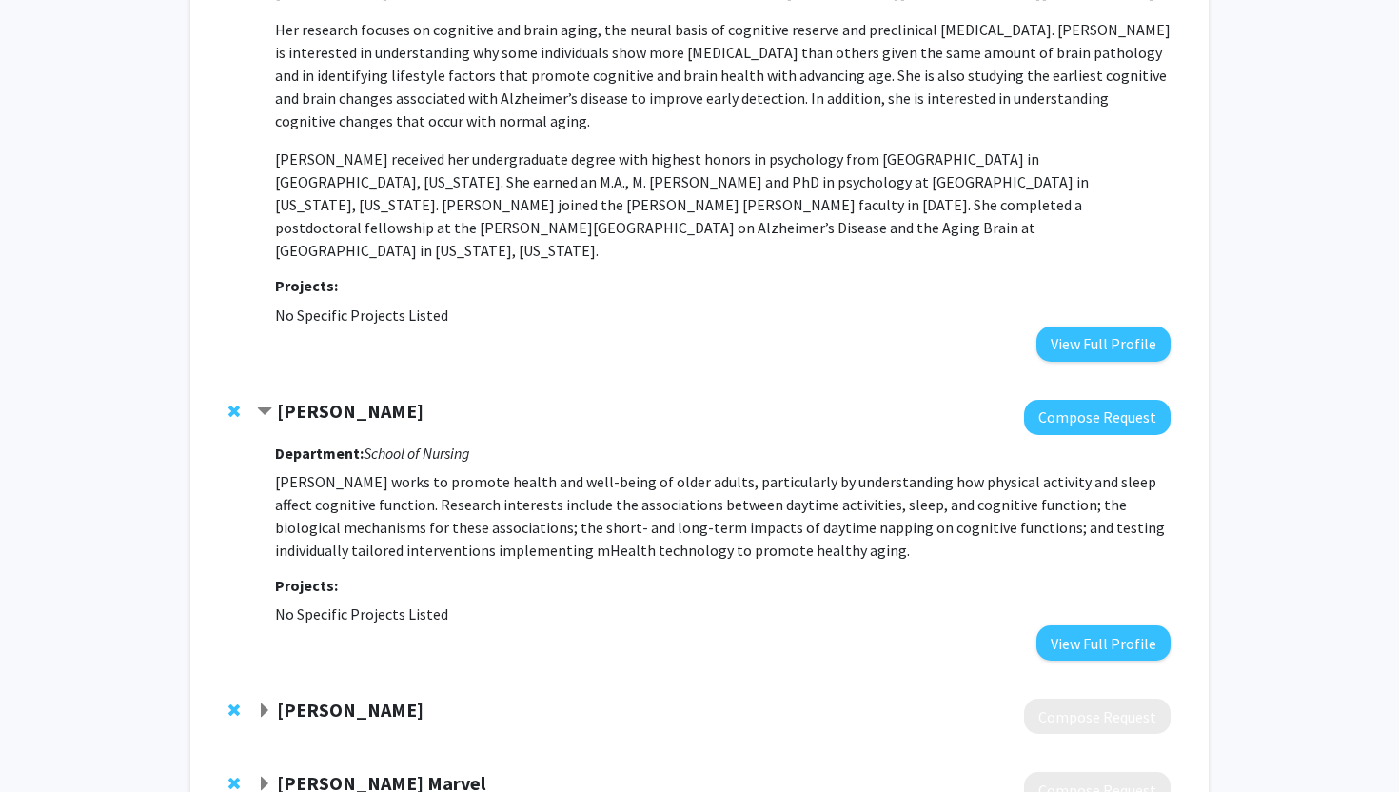
scroll to position [2702, 0]
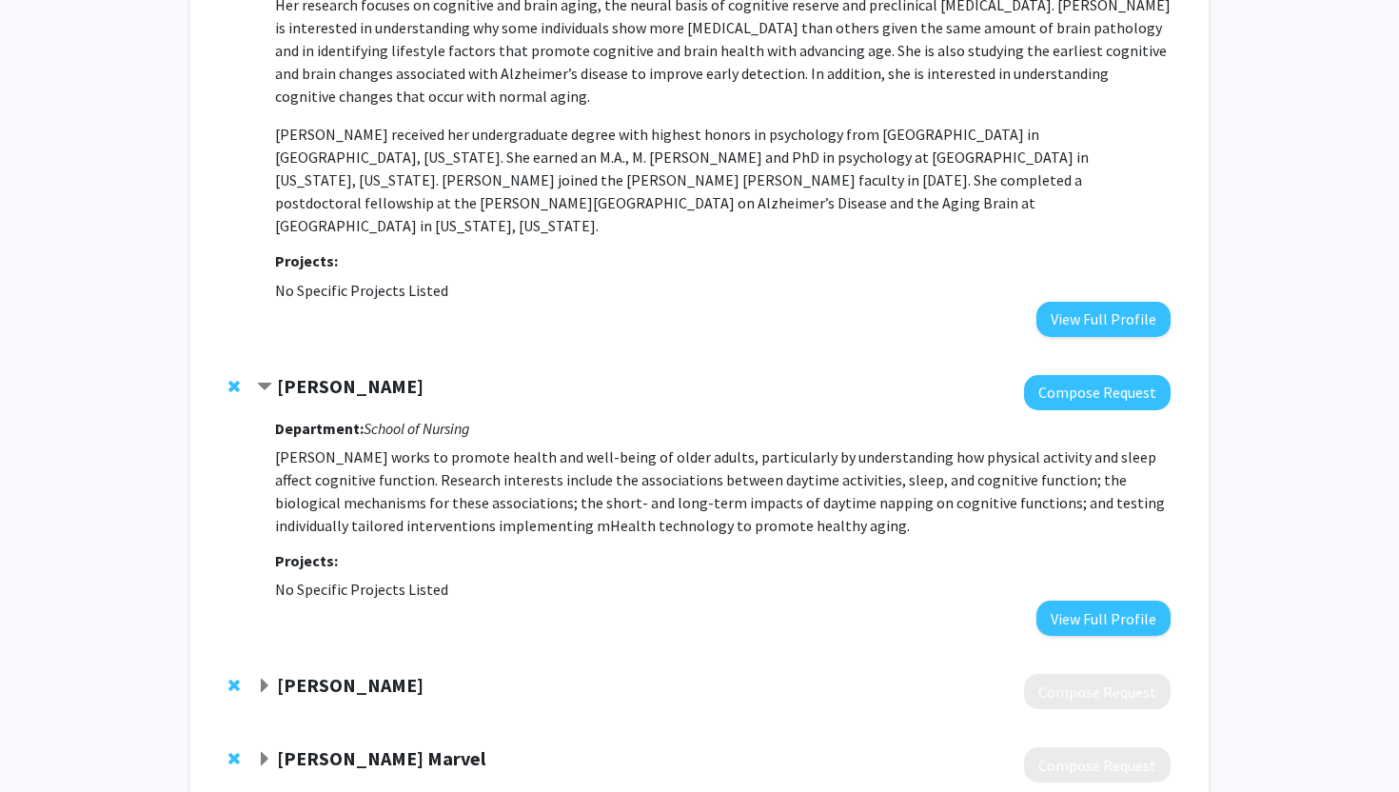
click at [263, 679] on span "Expand Ceyda Sayali Bookmark" at bounding box center [264, 686] width 15 height 15
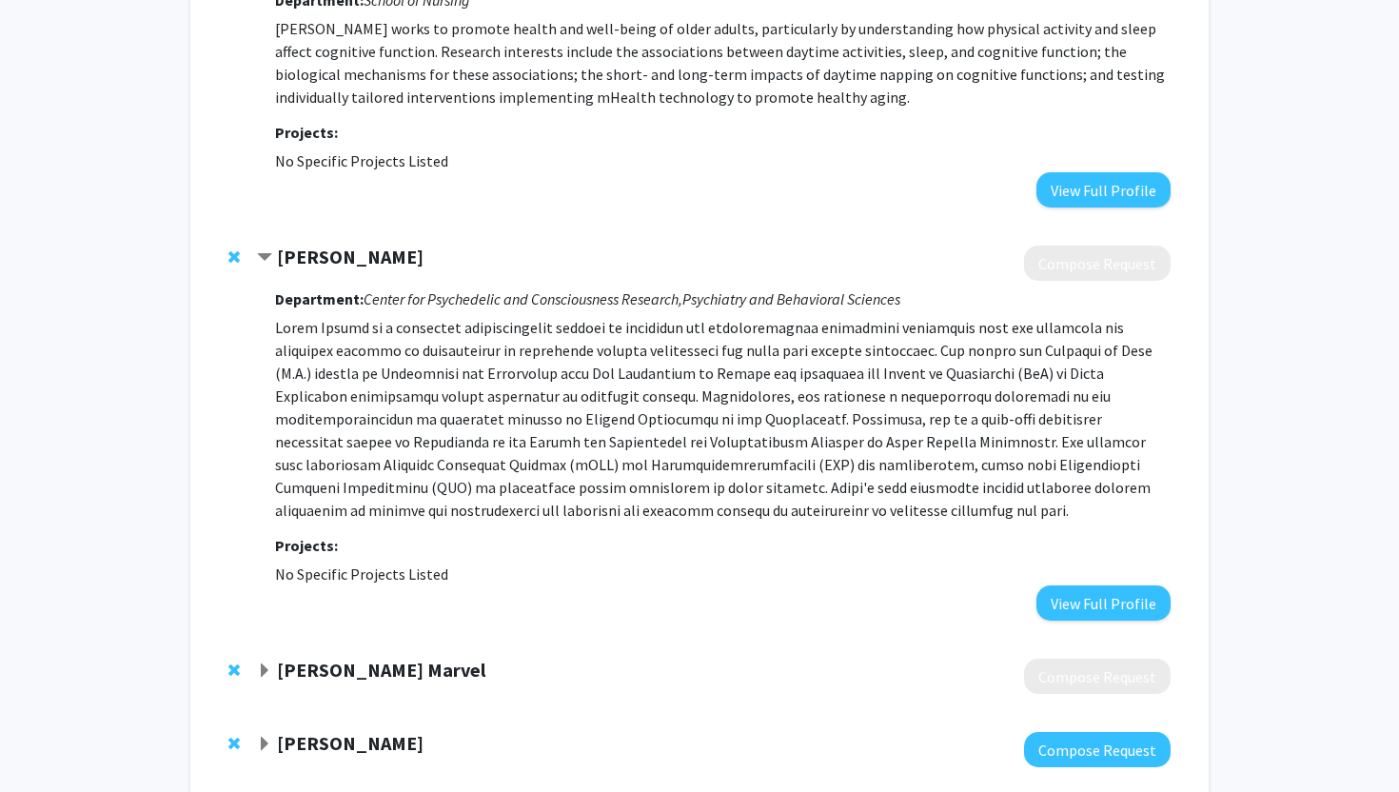
scroll to position [3140, 0]
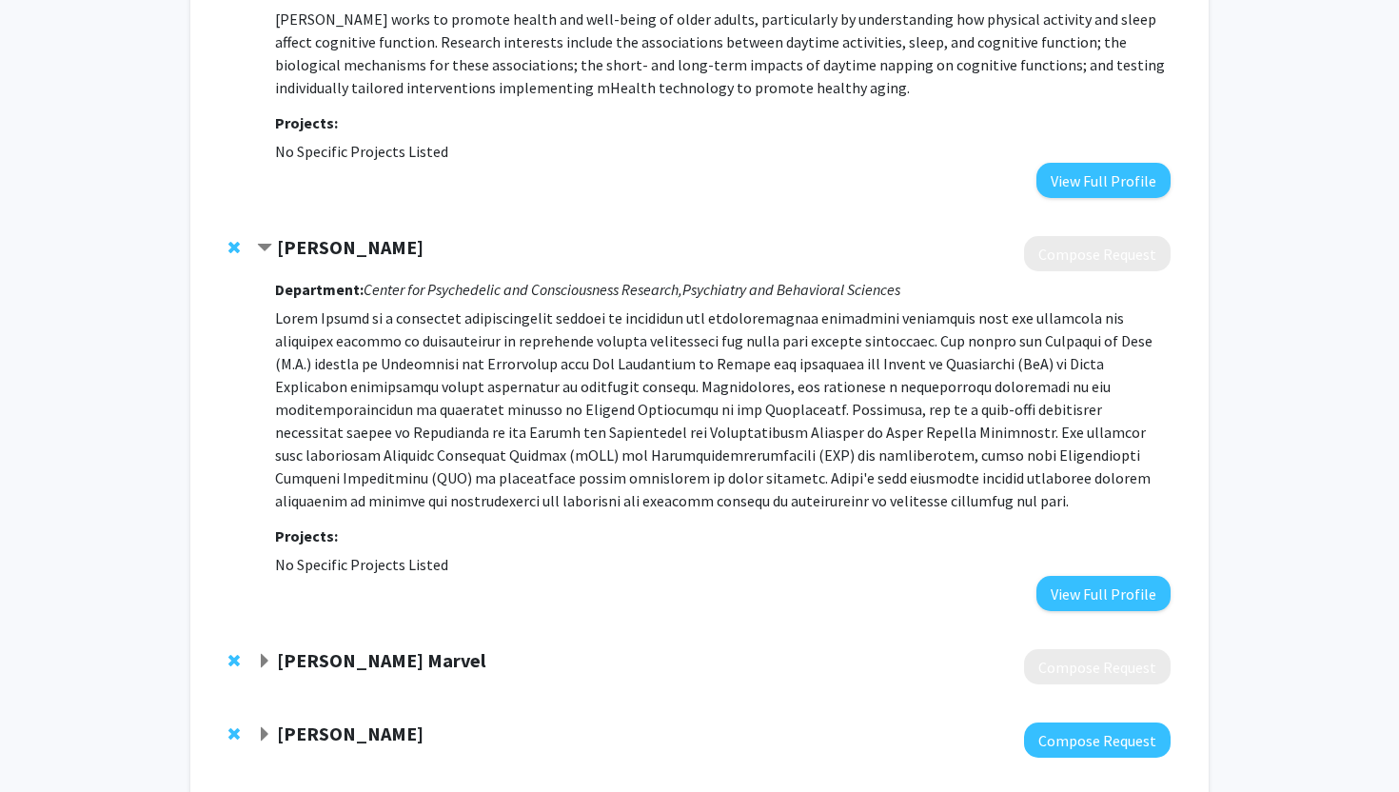
click at [263, 654] on span "Expand Cherie Marvel Bookmark" at bounding box center [264, 661] width 15 height 15
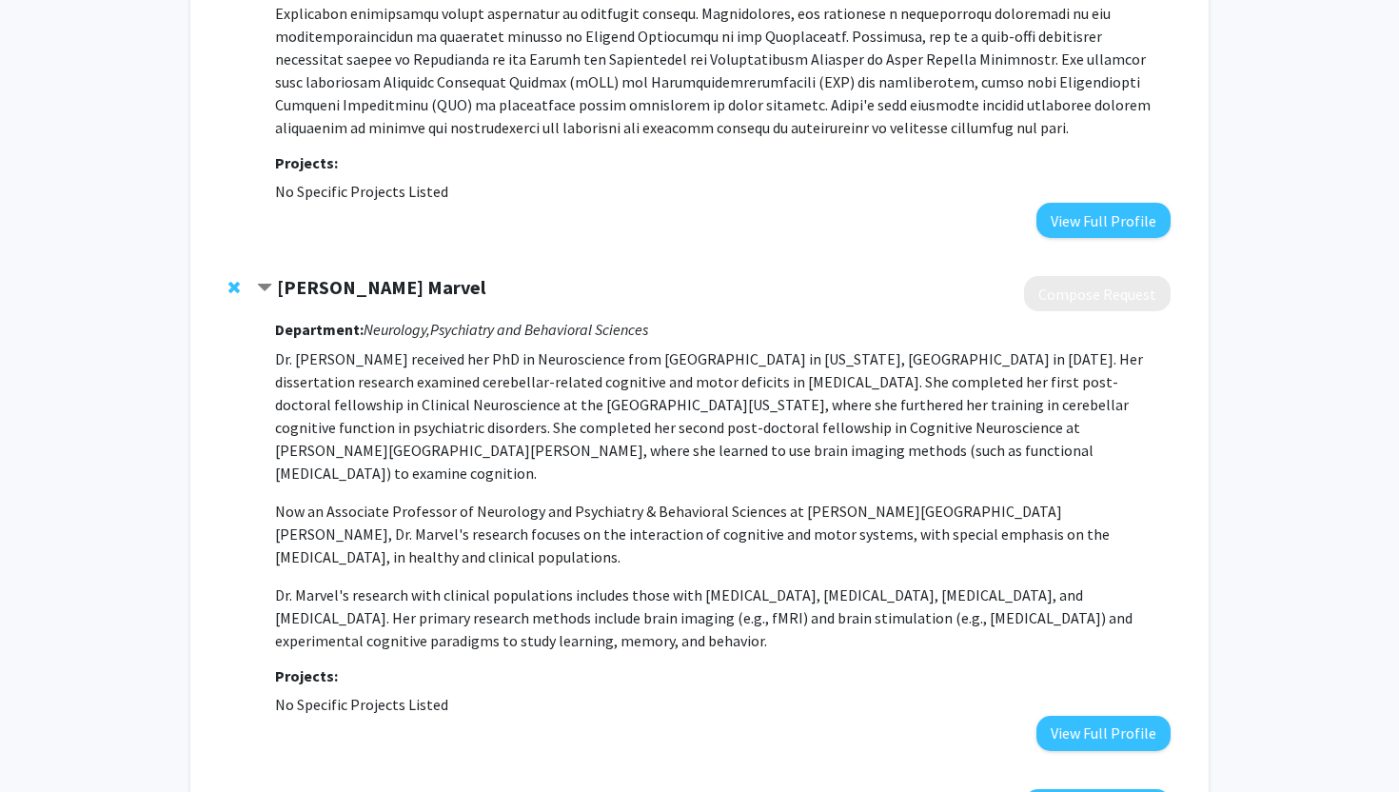
scroll to position [3634, 0]
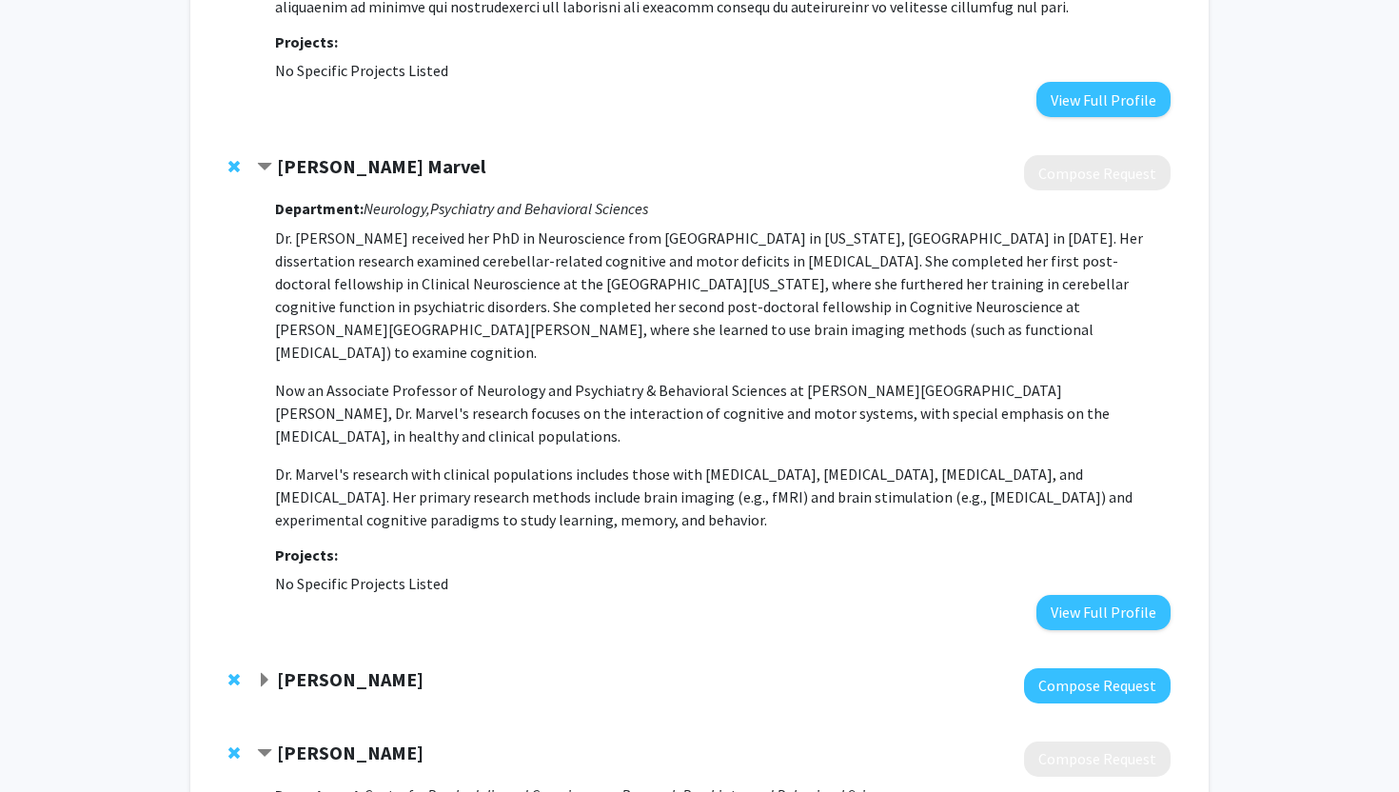
click at [281, 667] on strong "Frederick Barrett" at bounding box center [350, 679] width 147 height 24
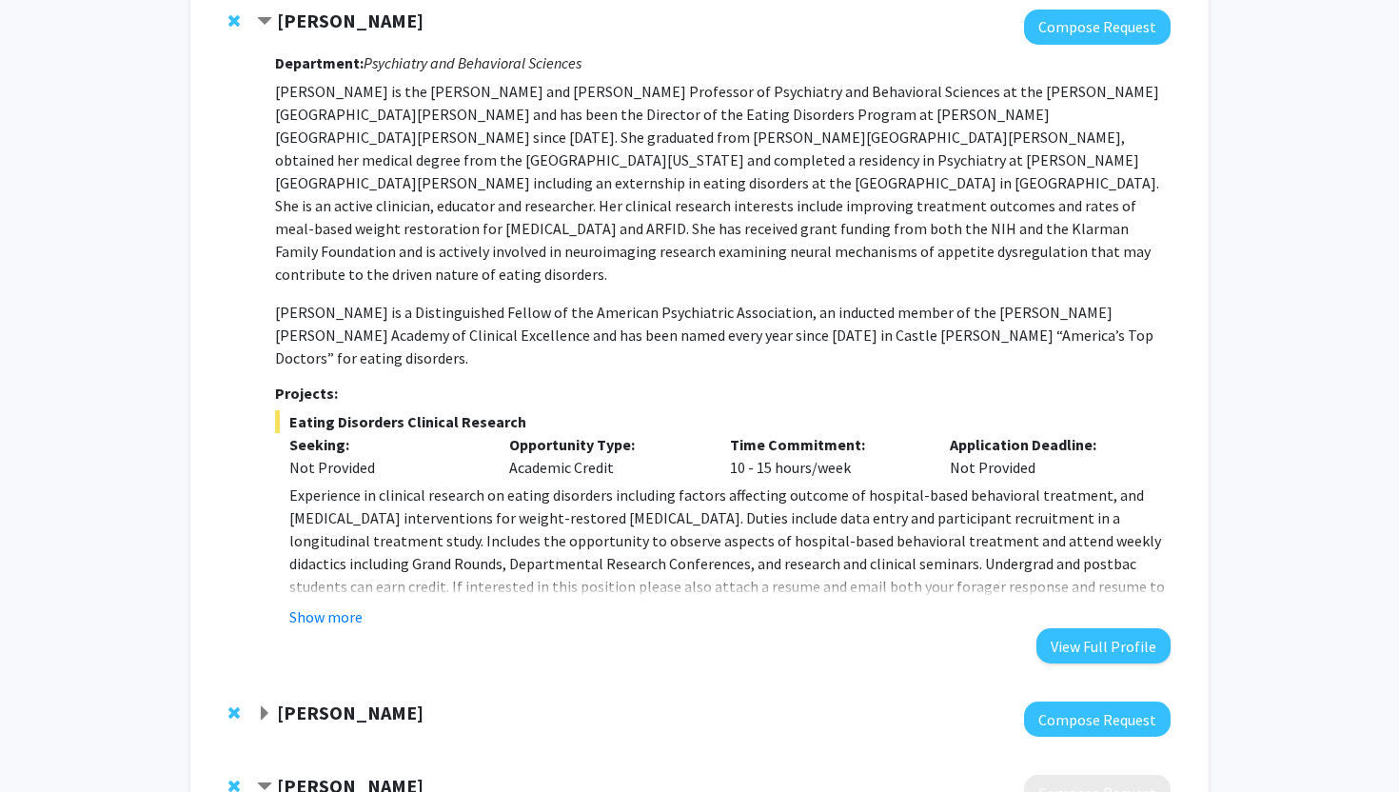
scroll to position [306, 0]
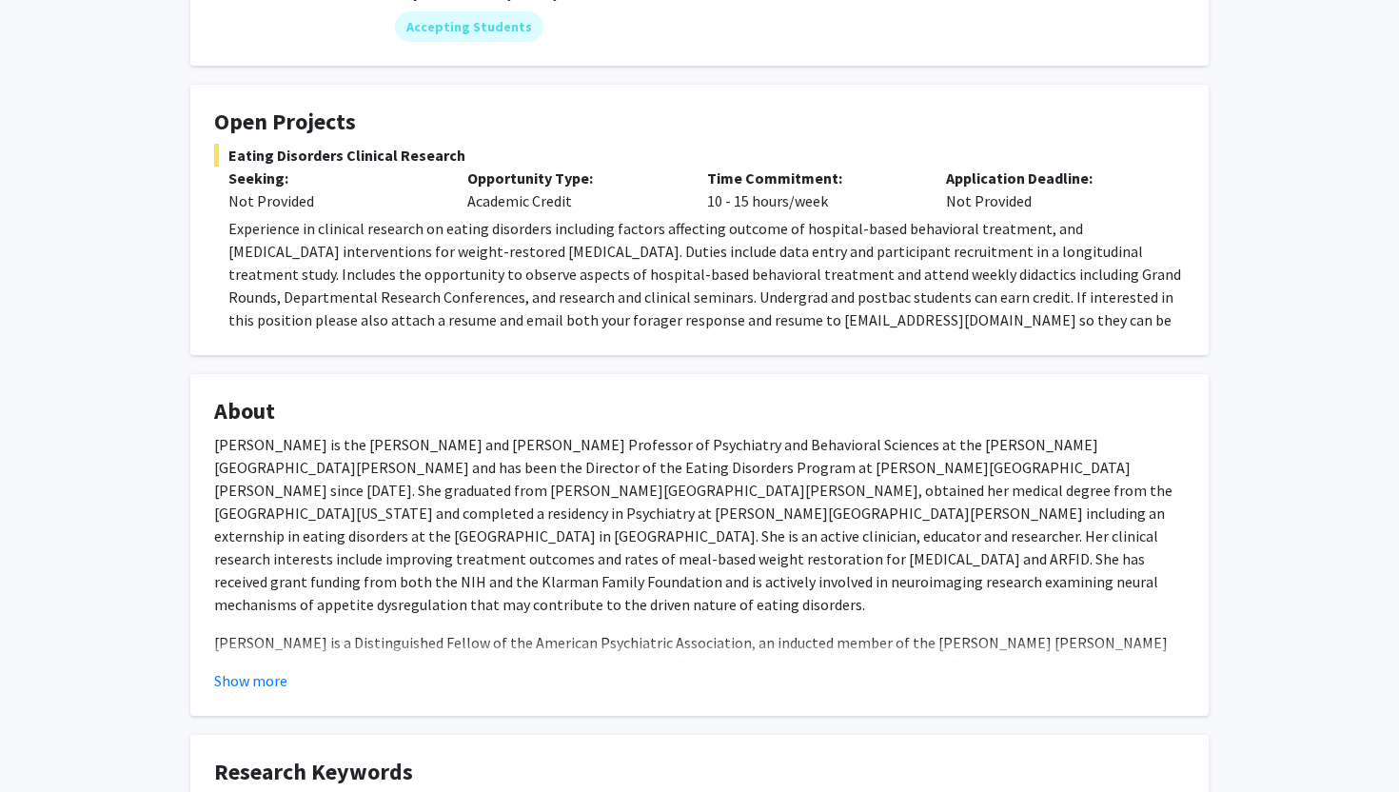
scroll to position [269, 0]
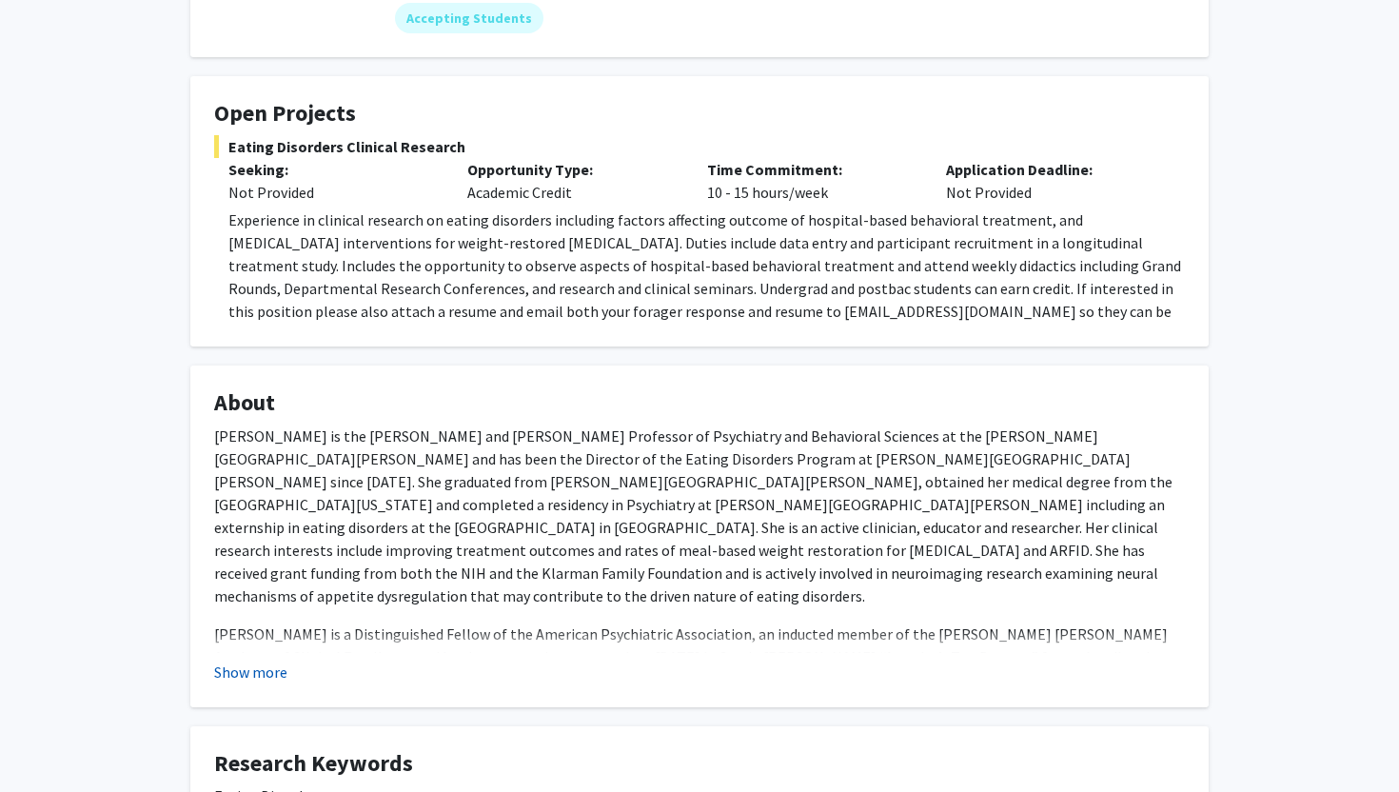
click at [269, 672] on button "Show more" at bounding box center [250, 672] width 73 height 23
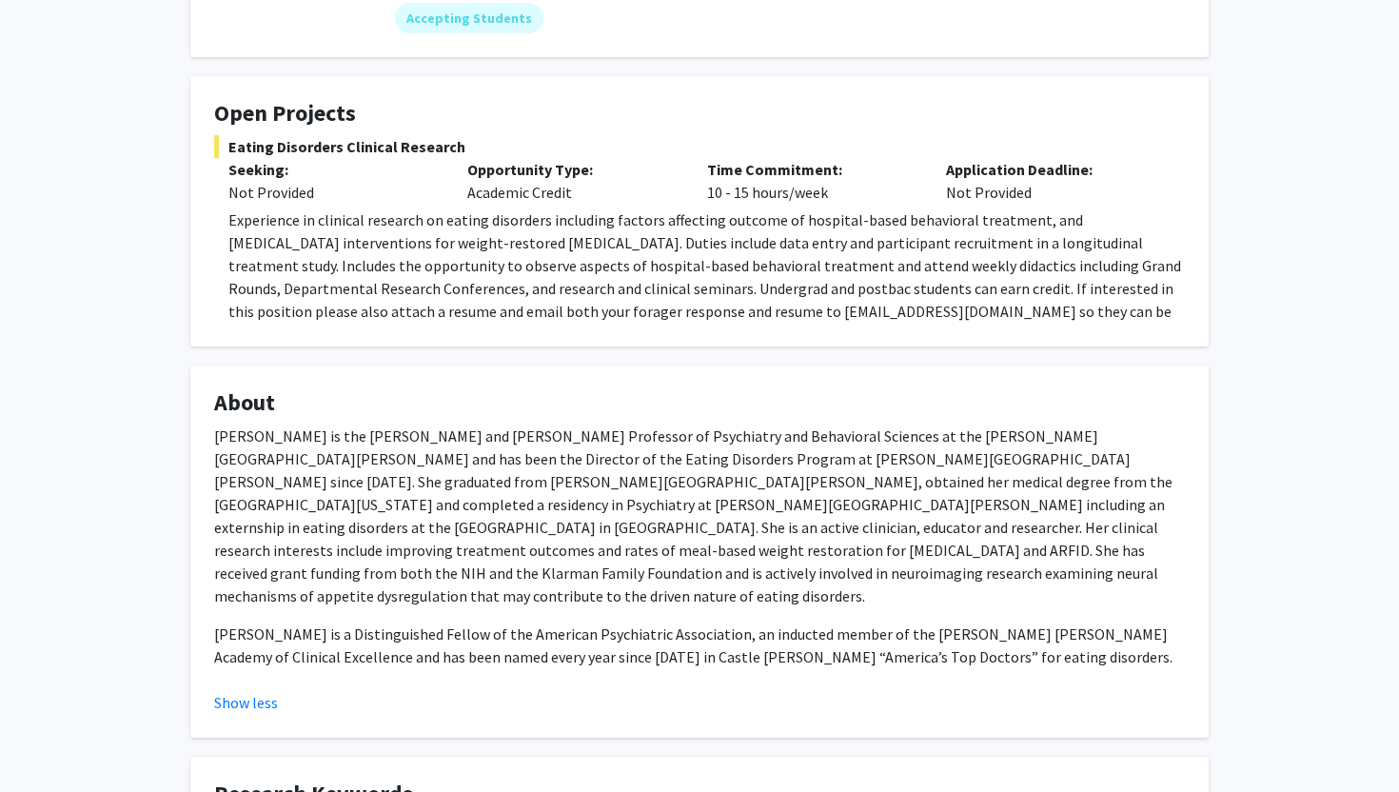
click at [1076, 487] on p "[PERSON_NAME] is the [PERSON_NAME] and [PERSON_NAME] Professor of Psychiatry an…" at bounding box center [699, 516] width 971 height 183
copy p "externship"
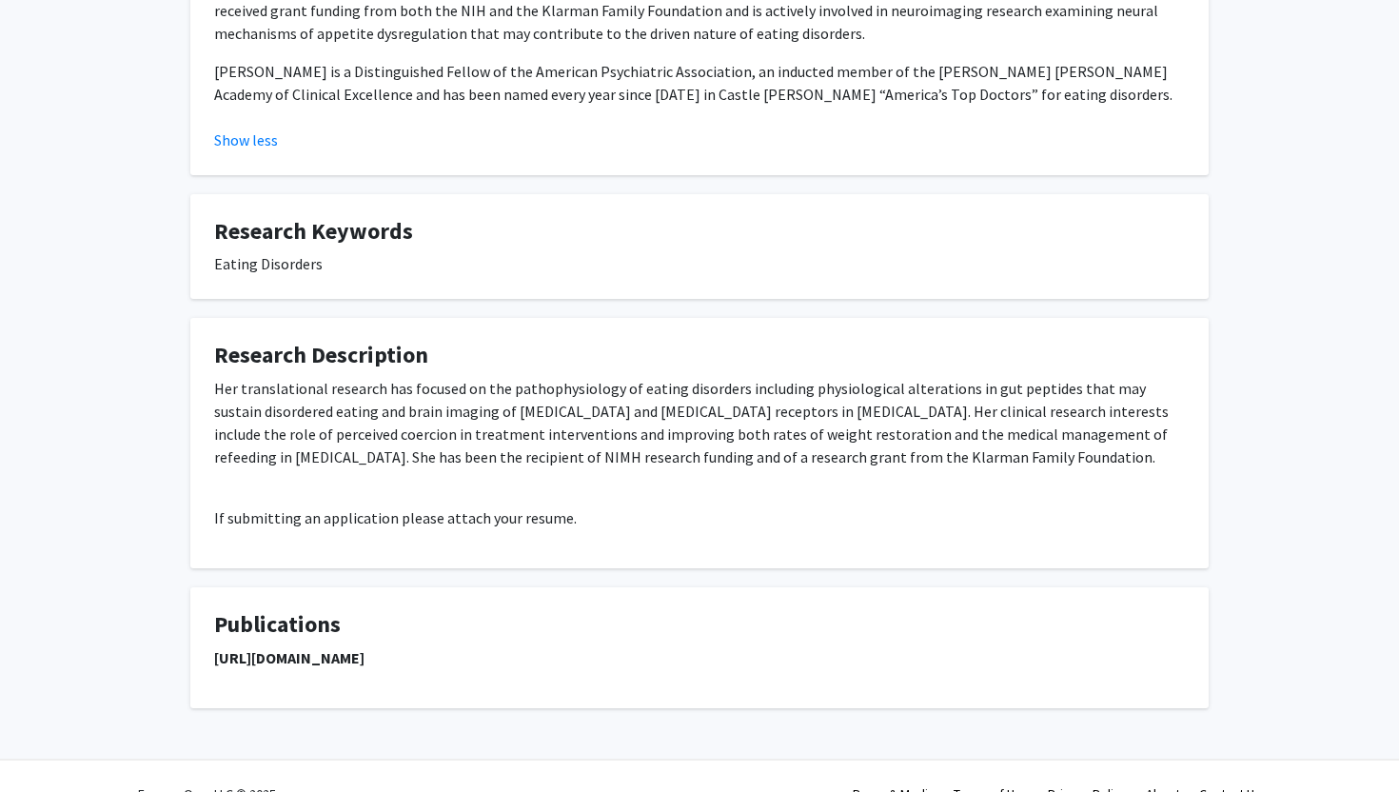
scroll to position [844, 0]
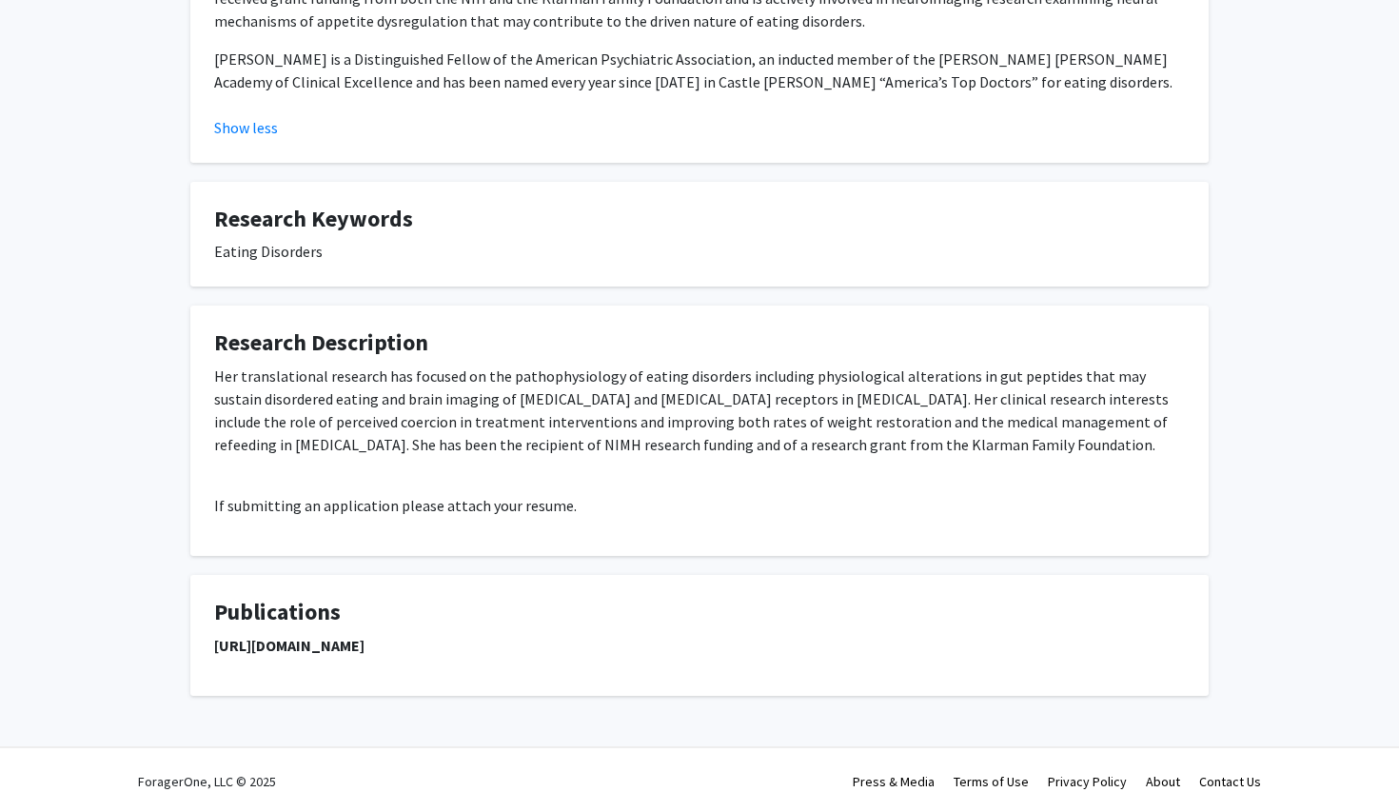
drag, startPoint x: 210, startPoint y: 623, endPoint x: 671, endPoint y: 623, distance: 460.7
click at [671, 623] on fg-card "Publications [URL][DOMAIN_NAME]" at bounding box center [699, 635] width 1018 height 121
copy strong "[URL][DOMAIN_NAME]"
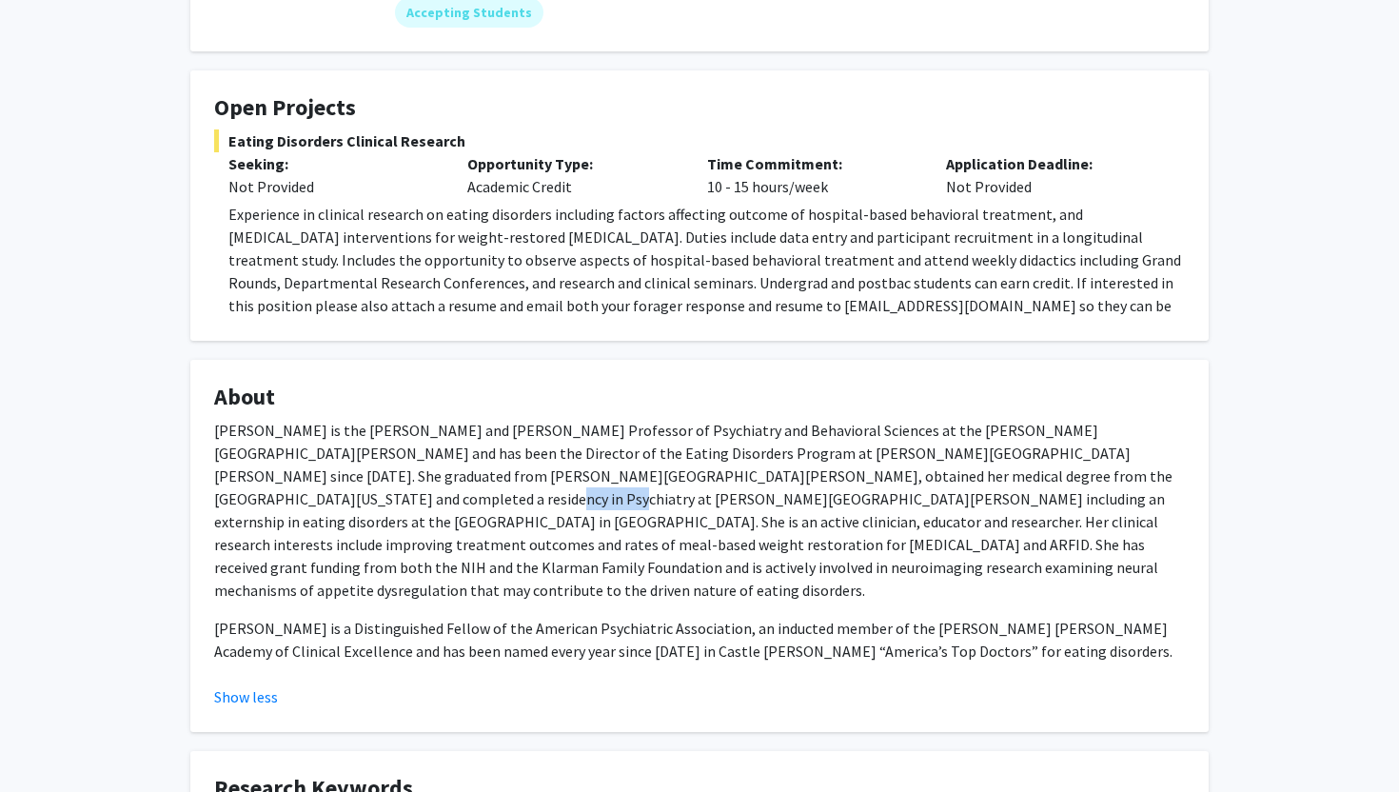
scroll to position [0, 0]
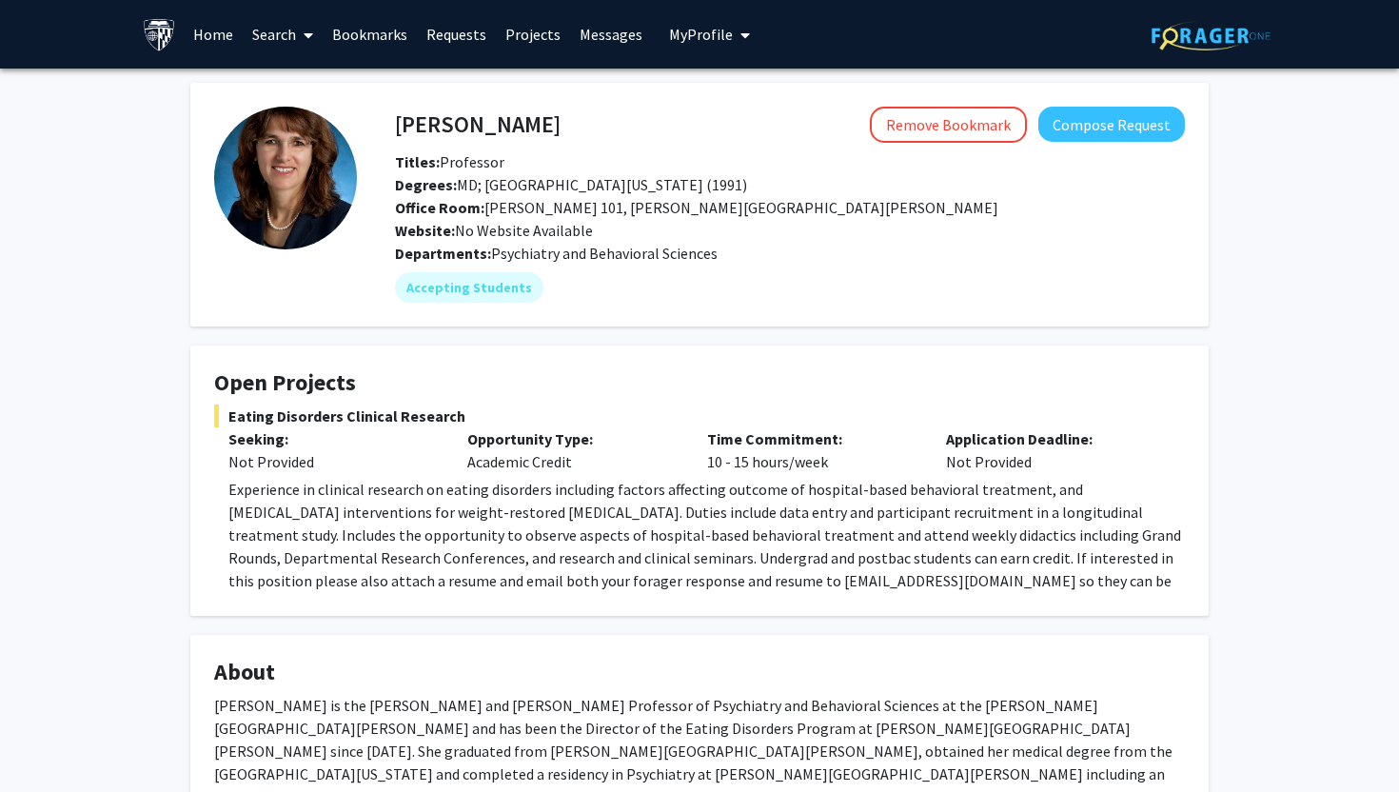
drag, startPoint x: 393, startPoint y: 124, endPoint x: 689, endPoint y: 124, distance: 296.0
click at [689, 124] on div "[PERSON_NAME] Remove Bookmark Compose Request" at bounding box center [790, 125] width 819 height 36
drag, startPoint x: 622, startPoint y: 118, endPoint x: 399, endPoint y: 115, distance: 222.7
click at [399, 115] on div "Angela Guarda Remove Bookmark Compose Request" at bounding box center [790, 125] width 819 height 36
copy h4 "Angela Guarda"
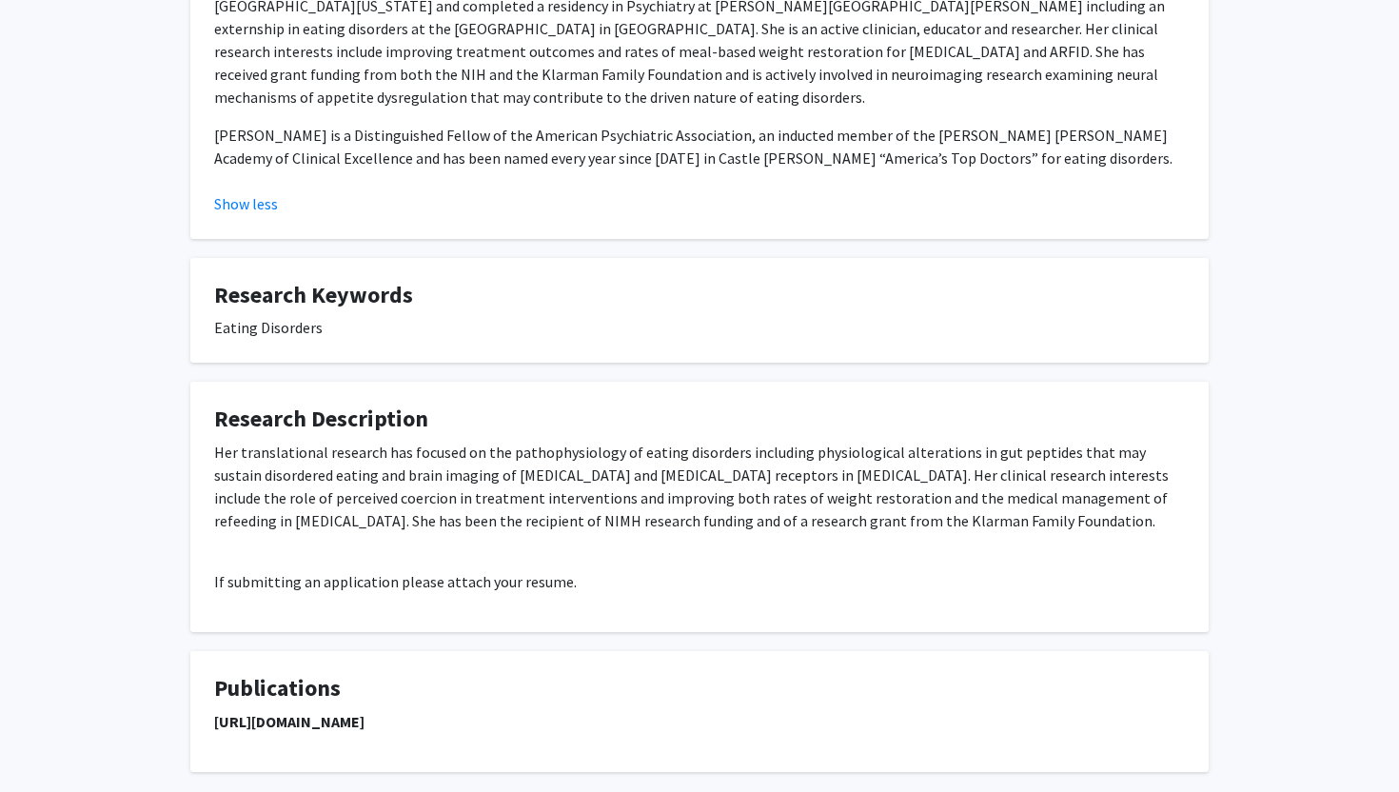
scroll to position [773, 0]
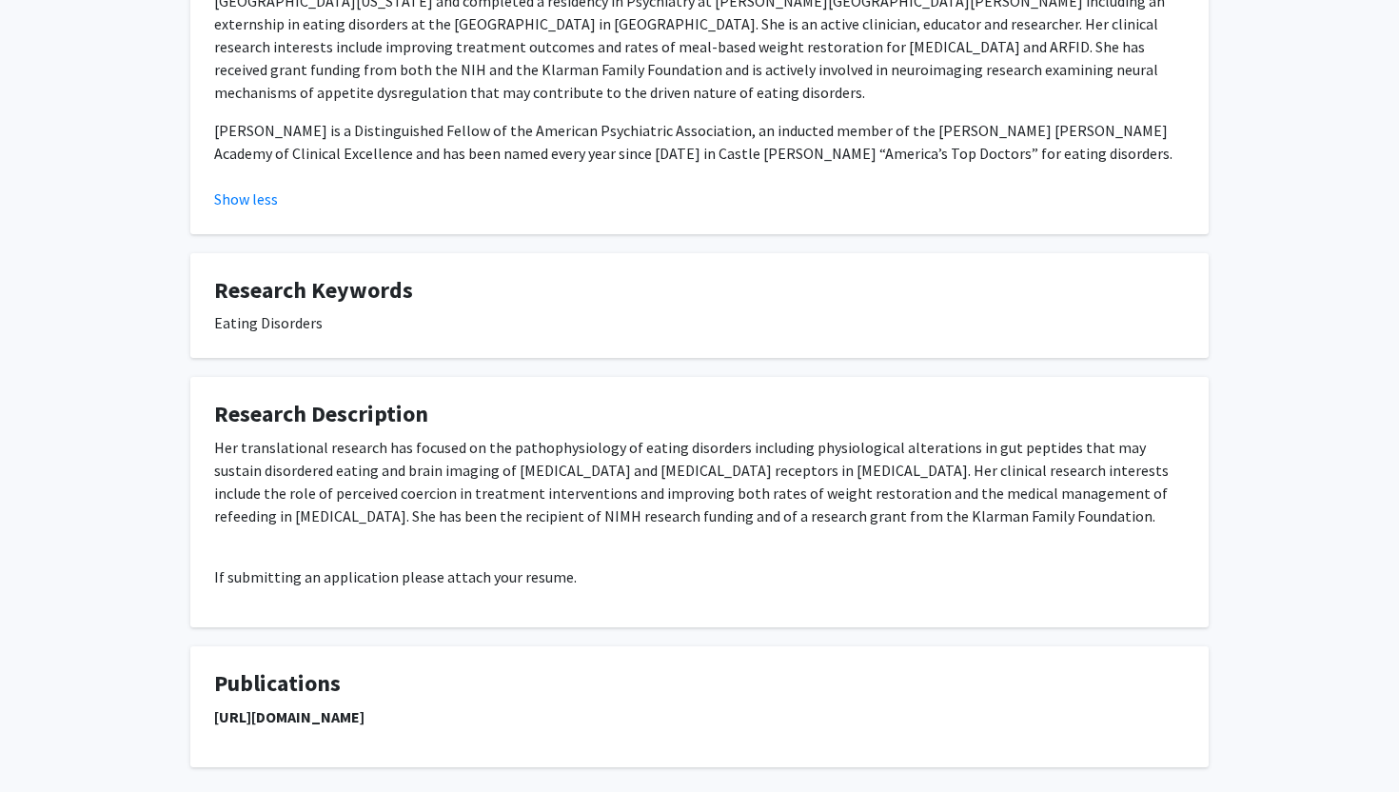
drag, startPoint x: 213, startPoint y: 690, endPoint x: 682, endPoint y: 685, distance: 469.3
click at [682, 705] on p "https://pubmed.ncbi.nlm.nih.gov/?term=guarda+as&sort=date" at bounding box center [699, 716] width 971 height 23
copy strong "https://pubmed.ncbi.nlm.nih.gov/?term=guarda+as&sort=date"
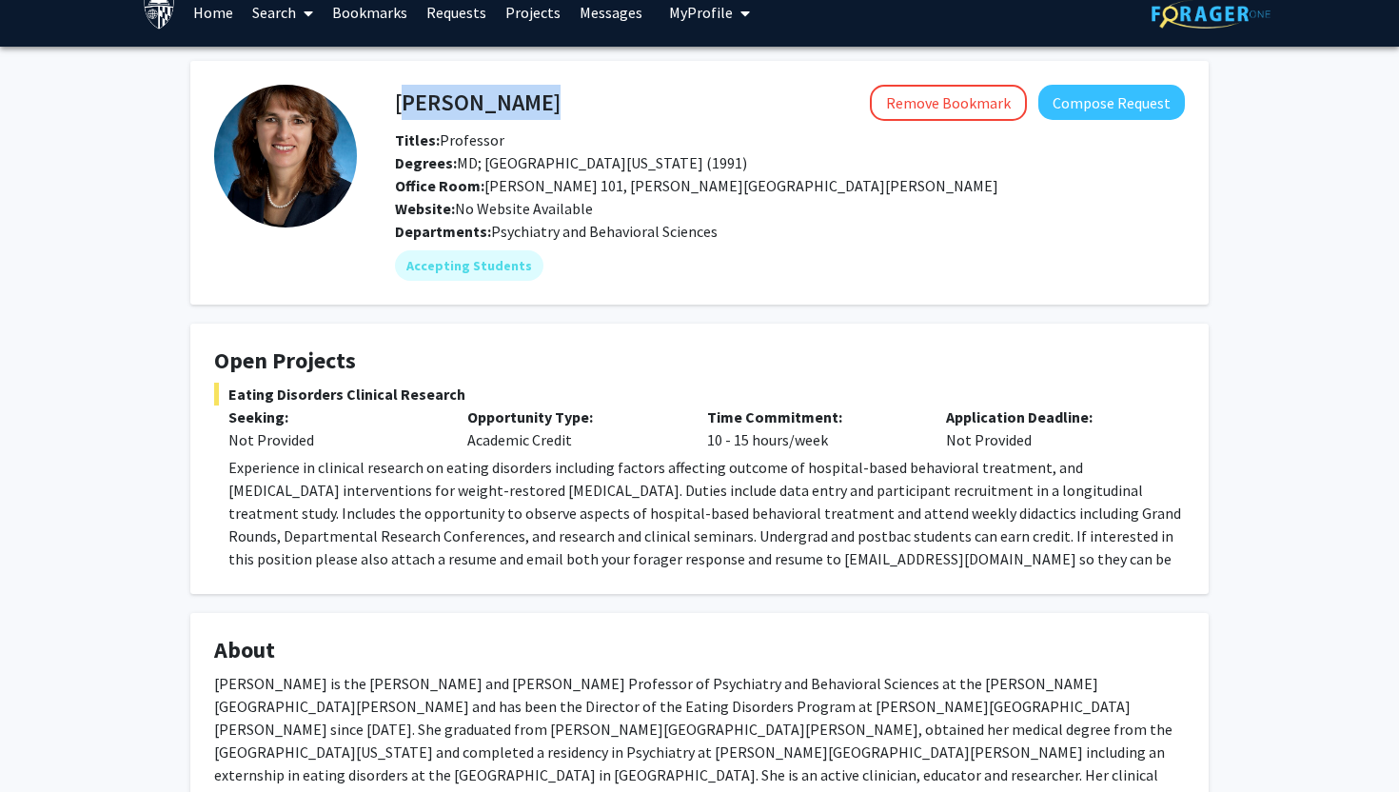
scroll to position [0, 0]
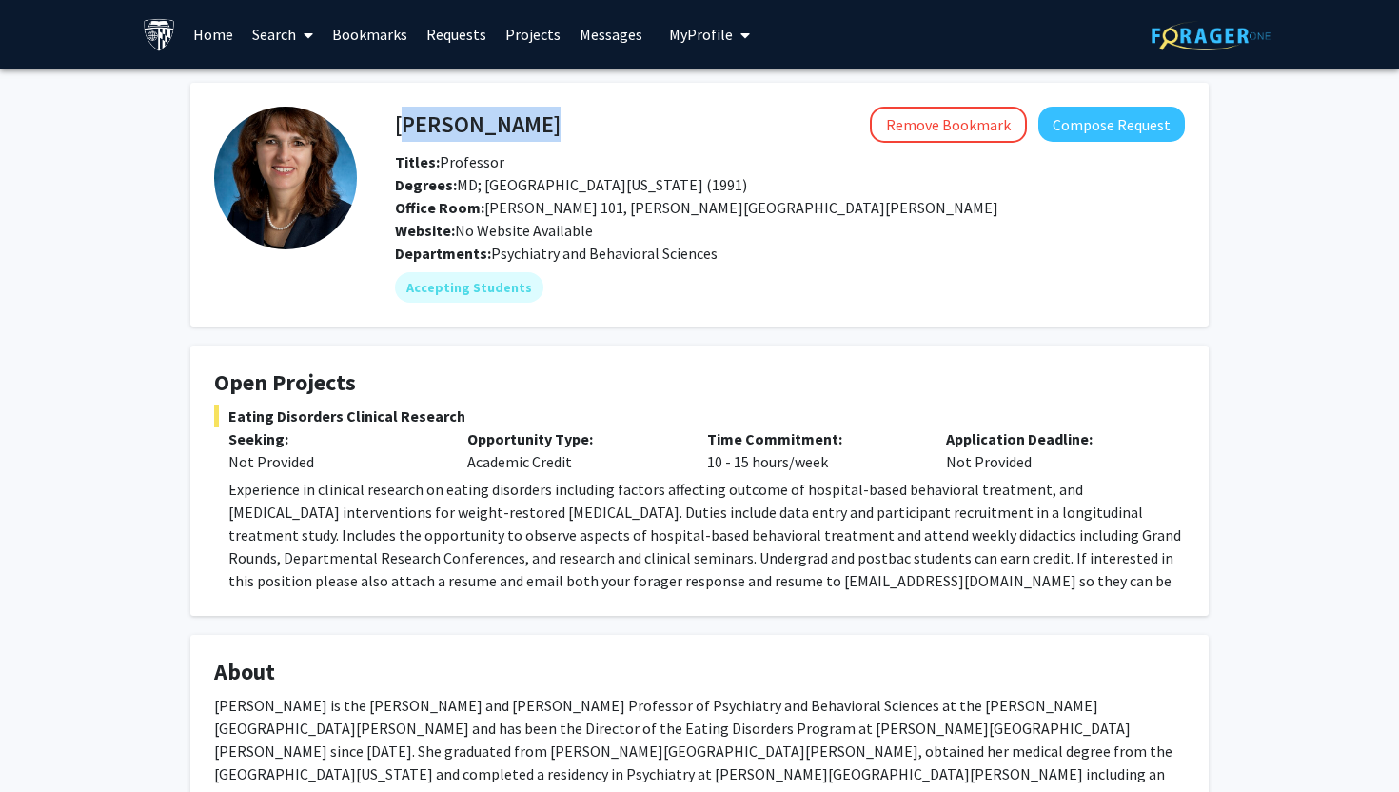
drag, startPoint x: 397, startPoint y: 128, endPoint x: 578, endPoint y: 128, distance: 180.8
click at [578, 128] on div "Angela Guarda Remove Bookmark Compose Request" at bounding box center [790, 125] width 819 height 36
copy h4 "Angela Guarda"
